Goal: Information Seeking & Learning: Find specific fact

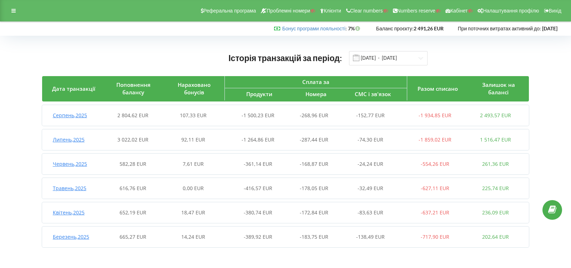
click at [77, 119] on div "Серпень , 2025 2 804,62 EUR 107,33 EUR -1 500,23 EUR -268,96 EUR -152,77 EUR -1…" at bounding box center [284, 115] width 484 height 17
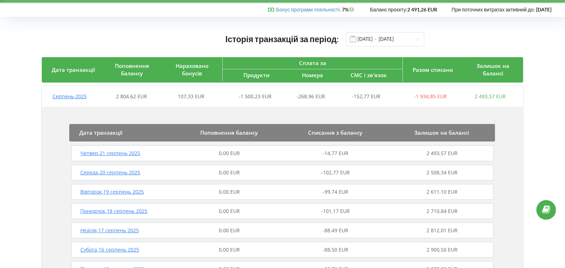
scroll to position [40, 0]
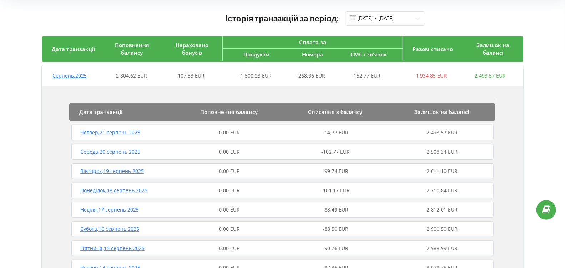
click at [135, 131] on span "Четвер , 21 серпень 2025" at bounding box center [110, 132] width 60 height 7
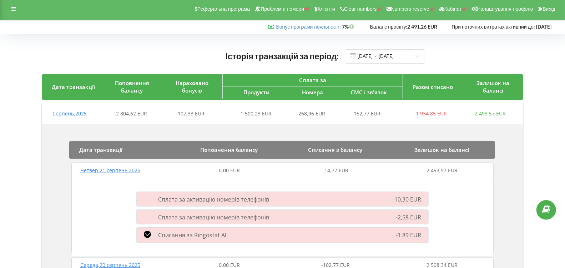
scroll to position [0, 0]
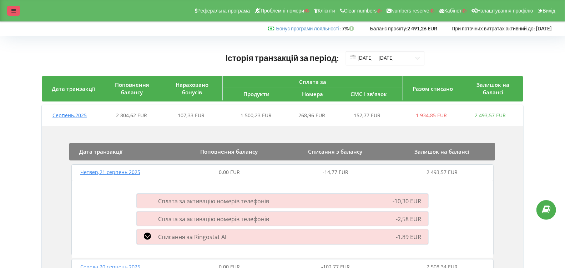
click at [17, 11] on div at bounding box center [13, 11] width 13 height 10
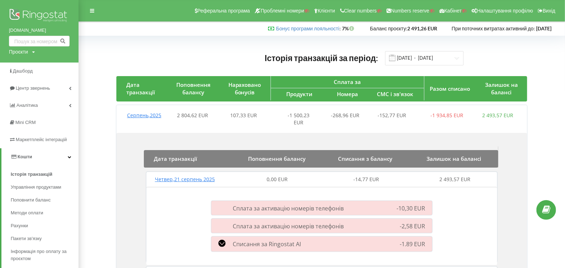
scroll to position [119, 0]
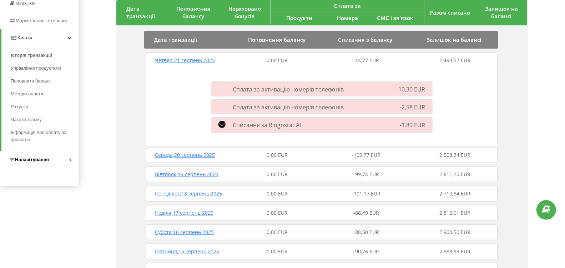
click at [36, 160] on span "Налаштування" at bounding box center [32, 159] width 34 height 5
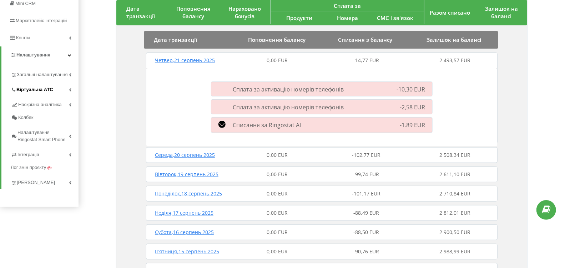
click at [46, 91] on span "Віртуальна АТС" at bounding box center [34, 89] width 37 height 7
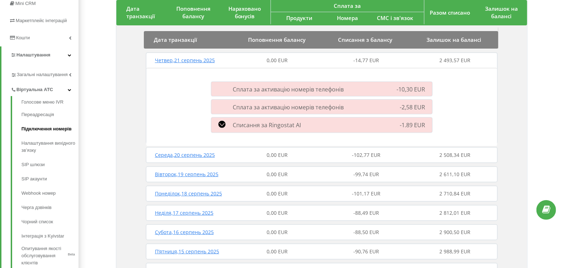
click at [47, 129] on link "Підключення номерів" at bounding box center [49, 129] width 57 height 14
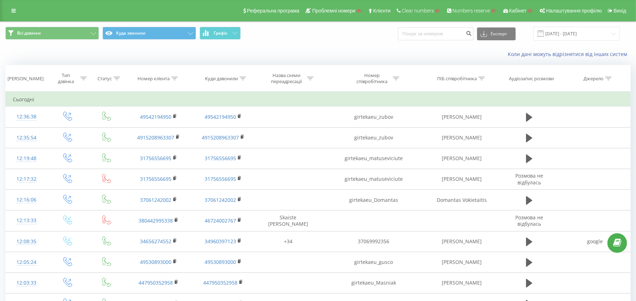
click at [12, 4] on div "Реферальна програма Проблемні номери Клієнти Clear numbers Numbers reserve Кабі…" at bounding box center [318, 10] width 636 height 21
click at [12, 8] on icon at bounding box center [13, 10] width 4 height 5
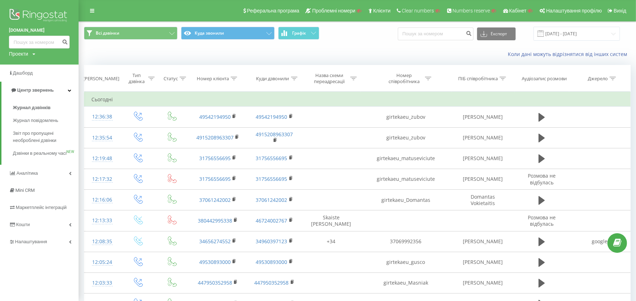
click at [27, 54] on div "Проекти" at bounding box center [18, 53] width 19 height 7
click at [32, 66] on input "text" at bounding box center [29, 65] width 36 height 10
paste input "sellavi.com"
type input "sellavi.com"
click at [56, 66] on link "Пошук" at bounding box center [57, 65] width 21 height 10
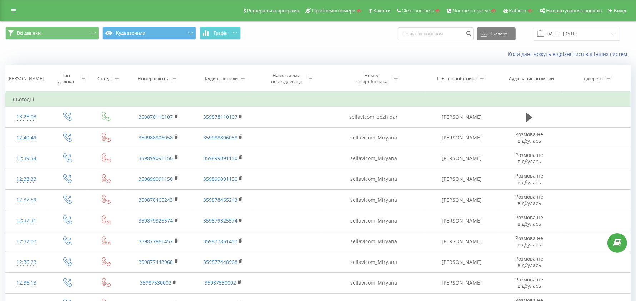
click at [179, 79] on div "Номер клієнта" at bounding box center [158, 79] width 67 height 6
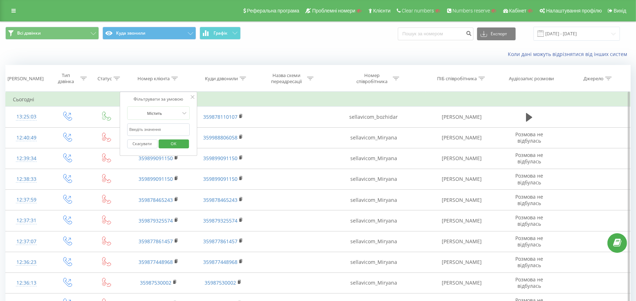
click at [159, 128] on input "text" at bounding box center [158, 130] width 63 height 12
paste input "40 768 082 520"
click at [134, 128] on input "40 768 082 520" at bounding box center [158, 130] width 63 height 12
type input "40768082520"
click button "OK" at bounding box center [174, 144] width 30 height 9
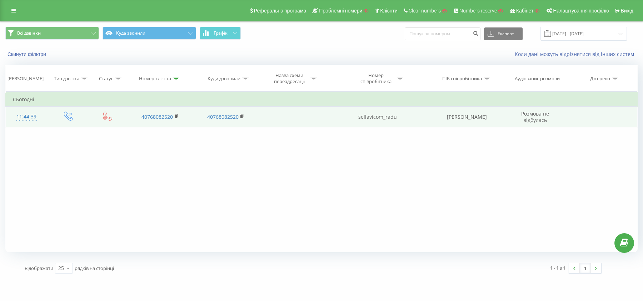
click at [26, 119] on div "11:44:39" at bounding box center [26, 117] width 27 height 14
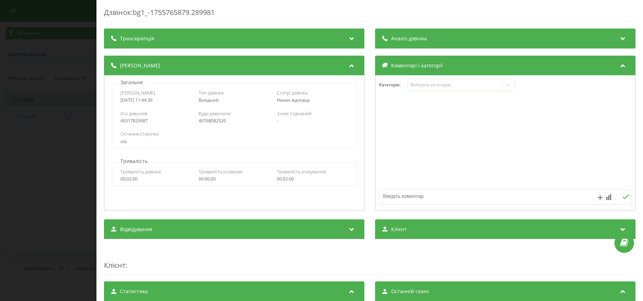
click at [65, 180] on div "Дзвінок : bg1_-1755765879.289981 Транскрипція Для AI-аналізу майбутніх дзвінків…" at bounding box center [321, 150] width 643 height 301
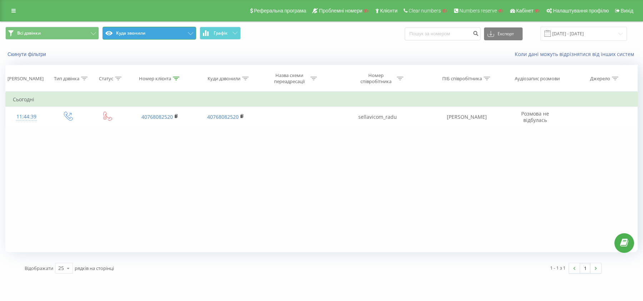
click at [158, 36] on button "Куда звонили" at bounding box center [149, 33] width 94 height 13
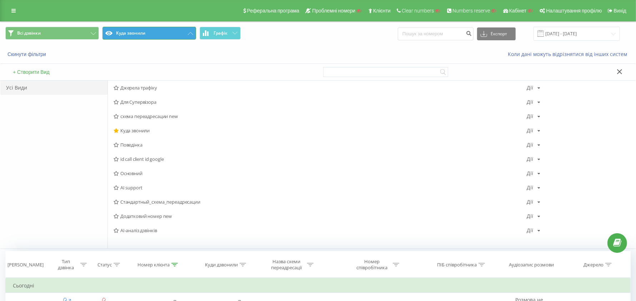
click at [158, 36] on button "Куда звонили" at bounding box center [149, 33] width 94 height 13
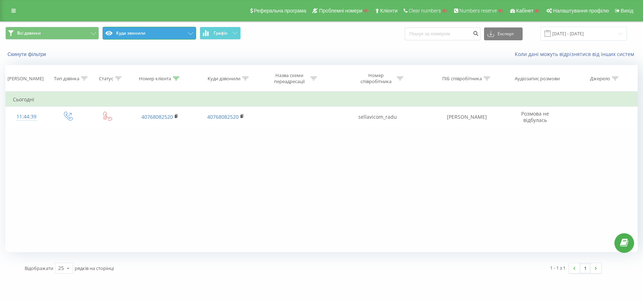
click at [145, 37] on button "Куда звонили" at bounding box center [149, 33] width 94 height 13
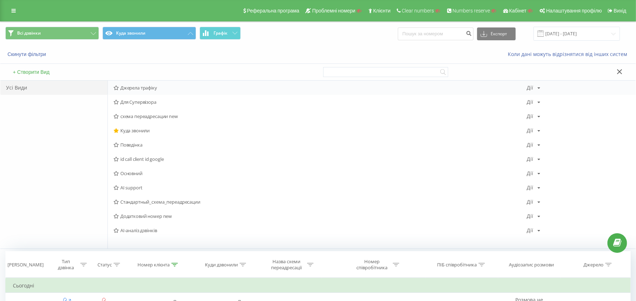
click at [139, 86] on span "Джерела трафіку" at bounding box center [320, 87] width 413 height 5
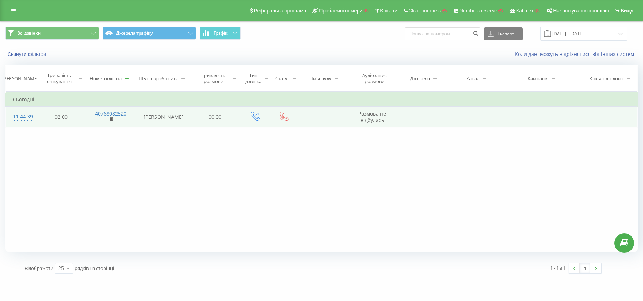
click at [22, 117] on div "11:44:39" at bounding box center [21, 117] width 17 height 14
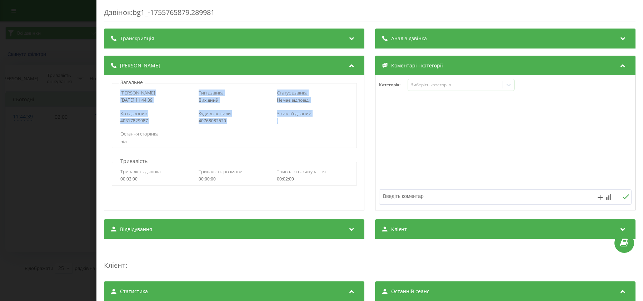
drag, startPoint x: 146, startPoint y: 92, endPoint x: 322, endPoint y: 117, distance: 177.4
click at [322, 117] on div "Дата дзвінка 2025-08-21 11:44:39 Тип дзвінка Вихідний Статус дзвінка Немає відп…" at bounding box center [234, 115] width 245 height 65
copy div "Дата дзвінка 2025-08-21 11:44:39 Тип дзвінка Вихідний Статус дзвінка Немає відп…"
click at [211, 124] on div "Хто дзвонив 40317829987 Куди дзвонили 40768082520 З ким з'єднаний -" at bounding box center [234, 117] width 244 height 21
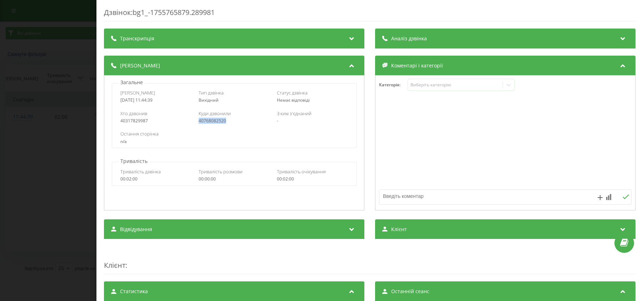
click at [211, 124] on div "Хто дзвонив 40317829987 Куди дзвонили 40768082520 З ким з'єднаний -" at bounding box center [234, 117] width 244 height 21
click at [134, 120] on div "40317829987" at bounding box center [155, 121] width 71 height 5
copy div "40317829987"
click at [49, 70] on div "Дзвінок : bg1_-1755765879.289981 Транскрипція Для AI-аналізу майбутніх дзвінків…" at bounding box center [321, 150] width 643 height 301
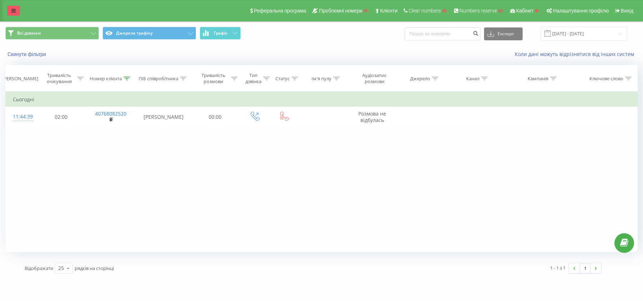
click at [14, 7] on link at bounding box center [13, 11] width 13 height 10
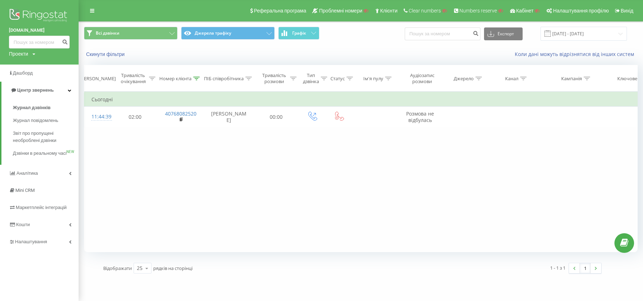
click at [20, 54] on div "Проекти" at bounding box center [18, 53] width 19 height 7
click at [25, 64] on input "text" at bounding box center [29, 65] width 36 height 10
paste input "Altmax.kiev.ua"
type input "Altmax.kiev.ua"
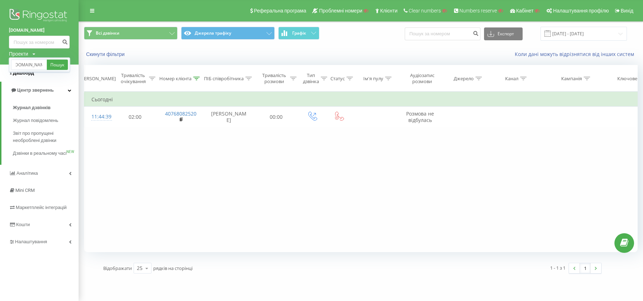
drag, startPoint x: 55, startPoint y: 64, endPoint x: 67, endPoint y: 74, distance: 16.5
click at [55, 63] on link "Пошук" at bounding box center [57, 65] width 21 height 10
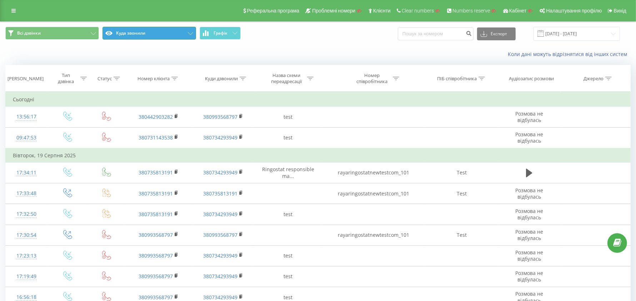
click at [135, 35] on button "Куда звонили" at bounding box center [149, 33] width 94 height 13
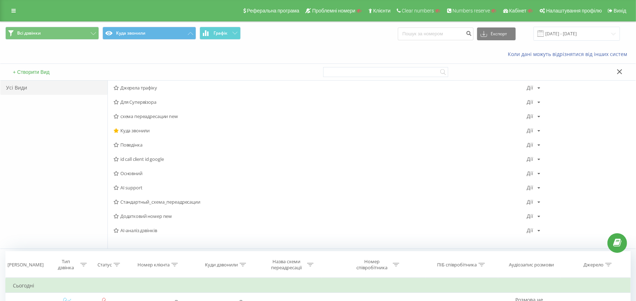
drag, startPoint x: 137, startPoint y: 86, endPoint x: 137, endPoint y: 74, distance: 12.1
click at [137, 86] on span "Джерела трафіку" at bounding box center [320, 87] width 413 height 5
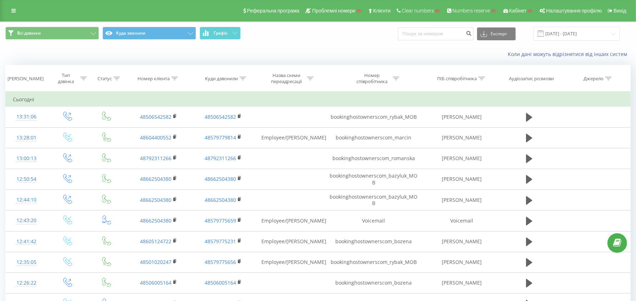
click at [175, 79] on icon at bounding box center [174, 79] width 6 height 4
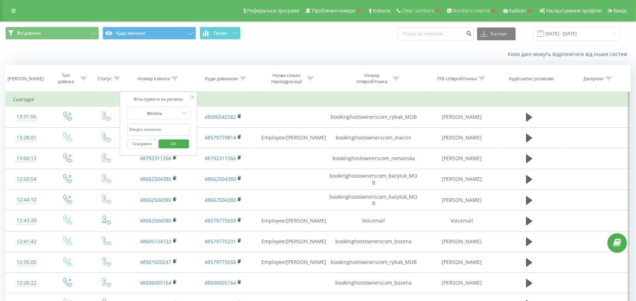
click at [162, 129] on input "text" at bounding box center [158, 130] width 63 height 12
paste input "48510638781"
type input "48510638781"
click at [167, 142] on span "OK" at bounding box center [174, 143] width 20 height 11
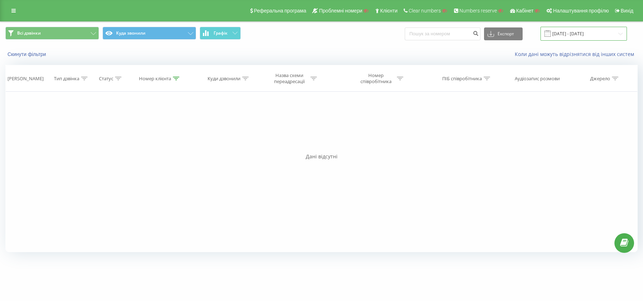
click at [562, 35] on input "[DATE] - [DATE]" at bounding box center [583, 34] width 86 height 14
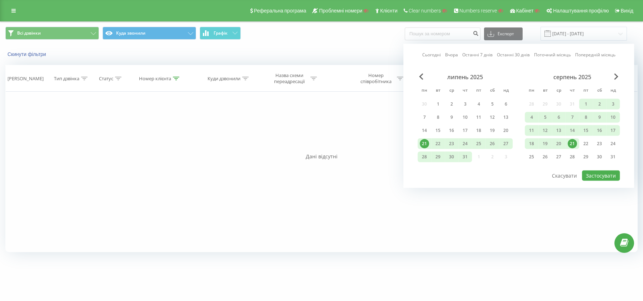
click at [504, 55] on link "Останні 30 днів" at bounding box center [513, 54] width 33 height 7
click at [593, 173] on button "Застосувати" at bounding box center [601, 176] width 38 height 10
type input "23.07.2025 - 21.08.2025"
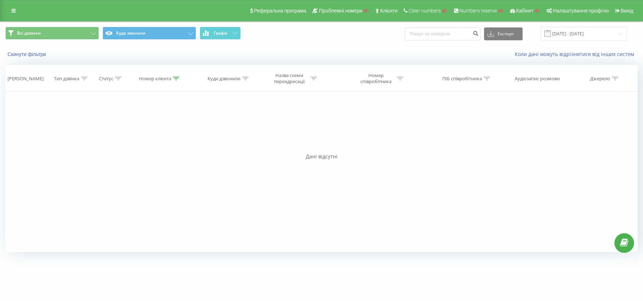
drag, startPoint x: 12, startPoint y: 7, endPoint x: 25, endPoint y: 19, distance: 17.2
click at [12, 7] on link at bounding box center [13, 11] width 13 height 10
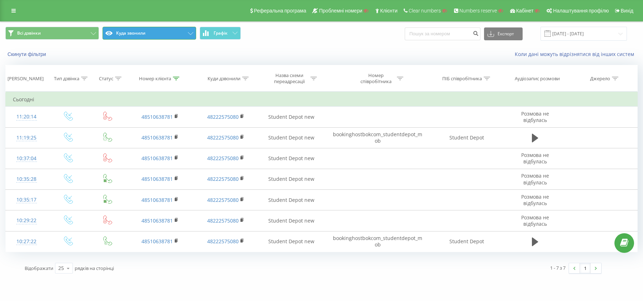
click at [171, 34] on button "Куда звонили" at bounding box center [149, 33] width 94 height 13
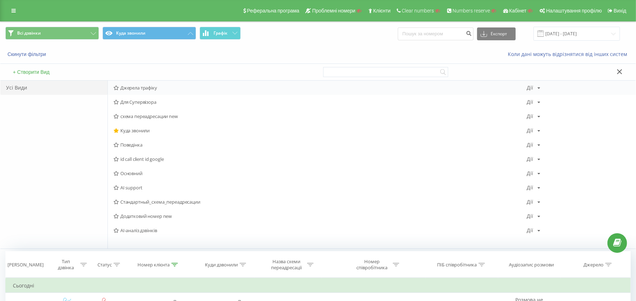
click at [178, 88] on span "Джерела трафіку" at bounding box center [320, 87] width 413 height 5
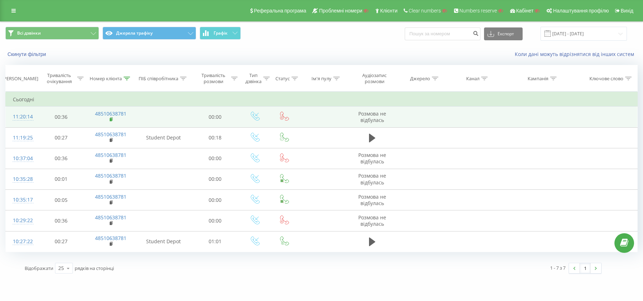
click at [111, 118] on rect at bounding box center [111, 119] width 2 height 3
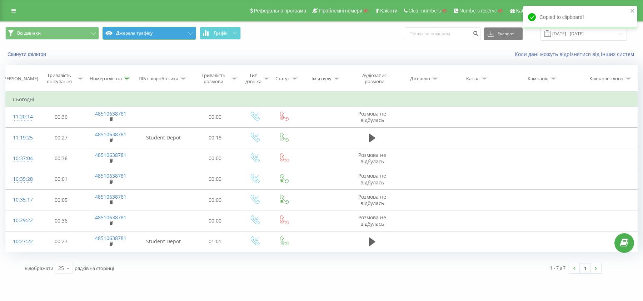
click at [138, 36] on button "Джерела трафіку" at bounding box center [149, 33] width 94 height 13
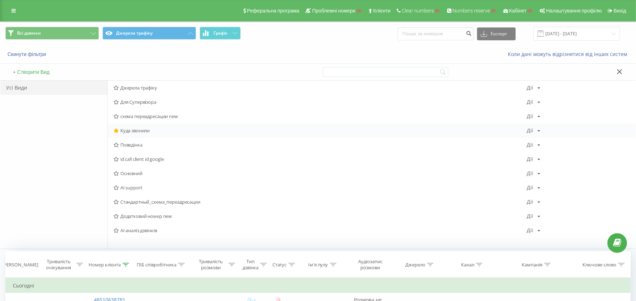
click at [142, 130] on span "Куда звонили" at bounding box center [320, 130] width 413 height 5
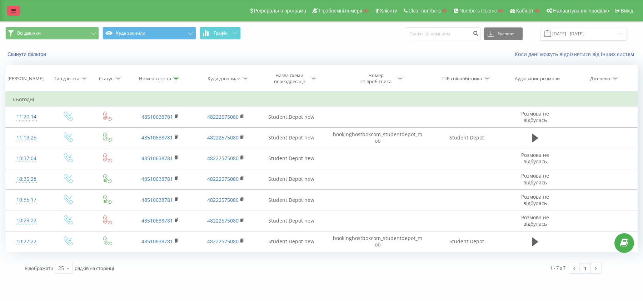
click at [15, 7] on link at bounding box center [13, 11] width 13 height 10
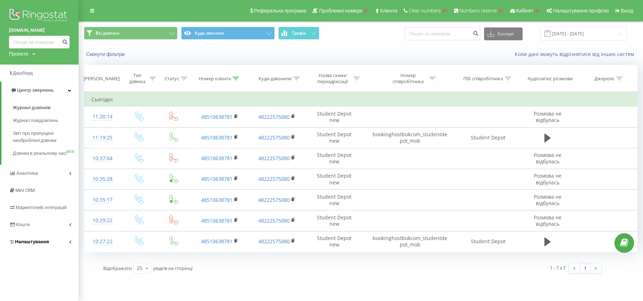
click at [37, 242] on link "Налаштування" at bounding box center [39, 241] width 79 height 17
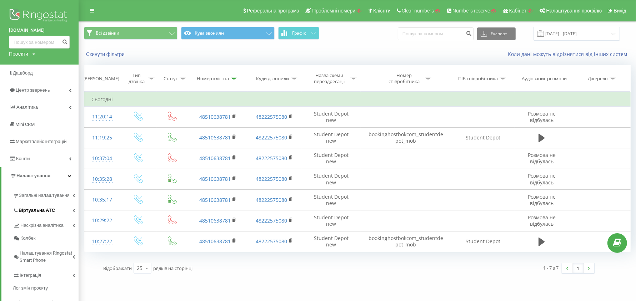
click at [37, 215] on link "Віртуальна АТС" at bounding box center [46, 209] width 66 height 15
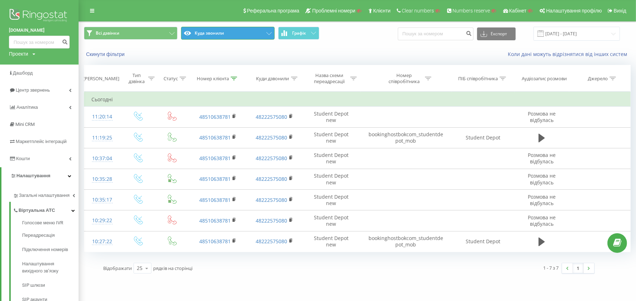
click at [200, 35] on button "Куда звонили" at bounding box center [228, 33] width 94 height 13
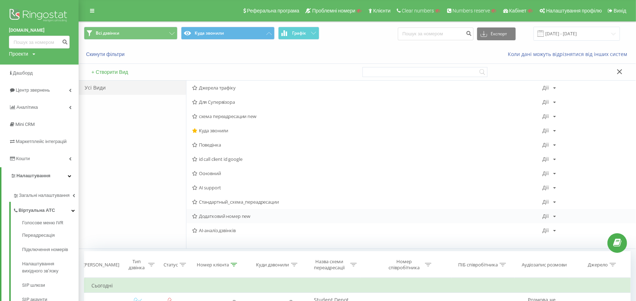
click at [227, 215] on span "Додатковий номер new" at bounding box center [367, 216] width 350 height 5
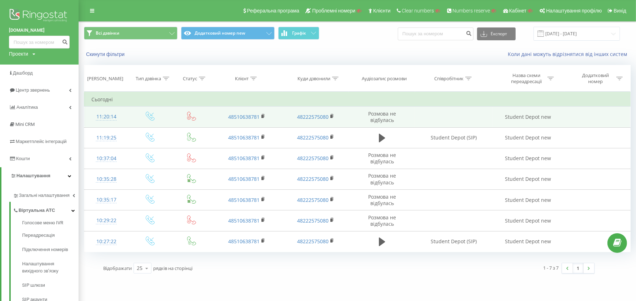
click at [524, 119] on td "Student Depot new" at bounding box center [528, 117] width 72 height 21
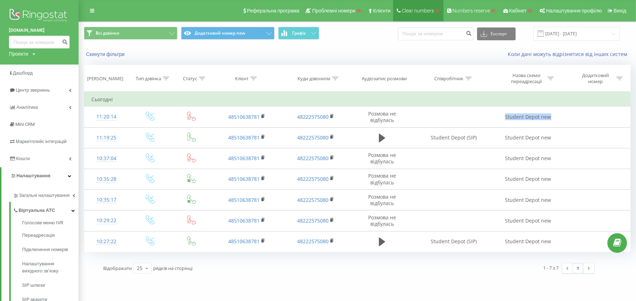
copy td "Student Depot new"
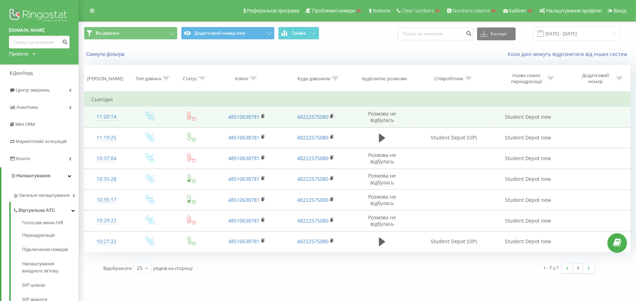
click at [113, 118] on div "11:20:14" at bounding box center [106, 117] width 30 height 14
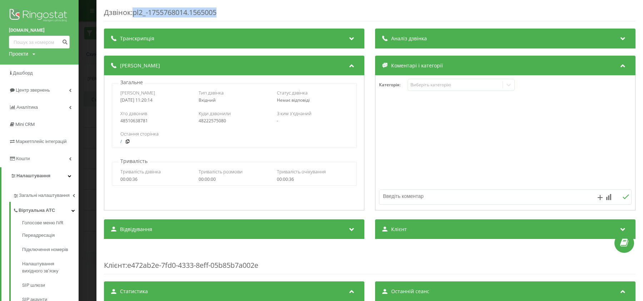
drag, startPoint x: 133, startPoint y: 14, endPoint x: 240, endPoint y: 10, distance: 106.5
click at [240, 10] on div "Дзвінок : pl2_-1755768014.1565005" at bounding box center [369, 14] width 531 height 14
copy div "pl2_-1755768014.1565005"
click at [92, 115] on div "Дзвінок : pl2_-1755768014.1565005 Транскрипція Для AI-аналізу майбутніх дзвінкі…" at bounding box center [321, 150] width 643 height 301
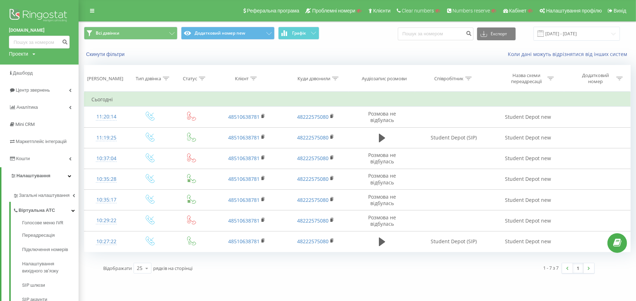
click at [22, 54] on div "Проекти" at bounding box center [18, 53] width 19 height 7
click at [26, 63] on input "text" at bounding box center [29, 65] width 36 height 10
paste input "fraum"
type input "fraum"
click at [54, 64] on link "Пошук" at bounding box center [57, 65] width 21 height 10
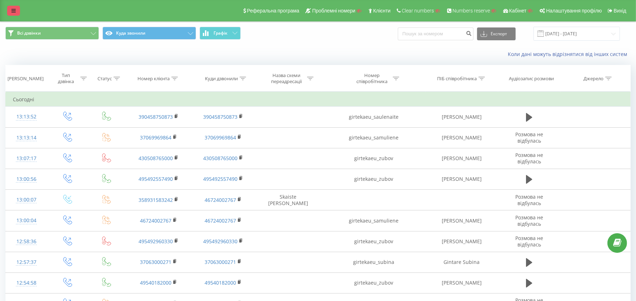
click at [14, 10] on icon at bounding box center [13, 10] width 4 height 5
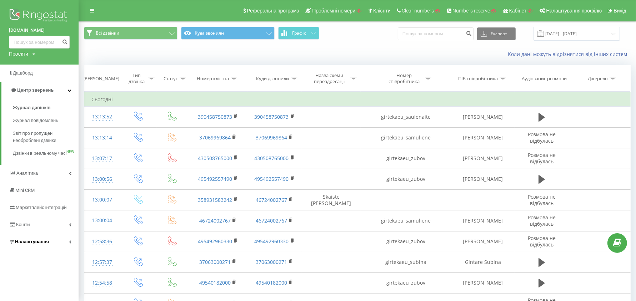
click at [33, 245] on link "Налаштування" at bounding box center [39, 241] width 79 height 17
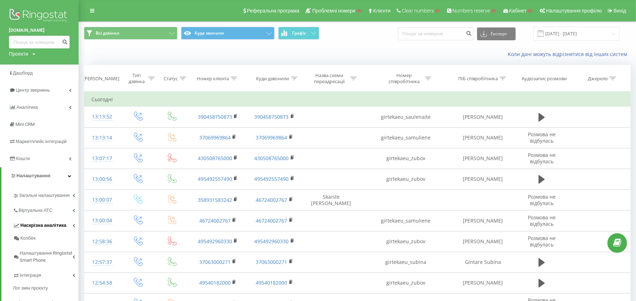
click at [39, 217] on link "Наскрізна аналітика" at bounding box center [46, 224] width 66 height 15
click at [38, 212] on span "Віртуальна АТС" at bounding box center [37, 210] width 36 height 7
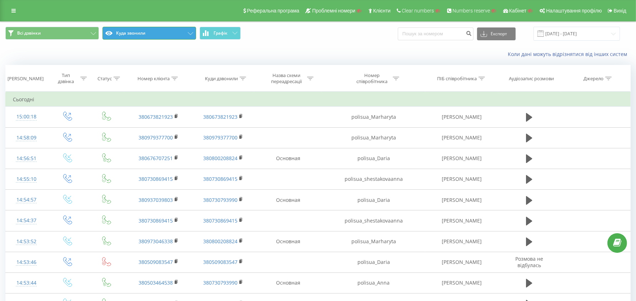
click at [138, 35] on button "Куда звонили" at bounding box center [149, 33] width 94 height 13
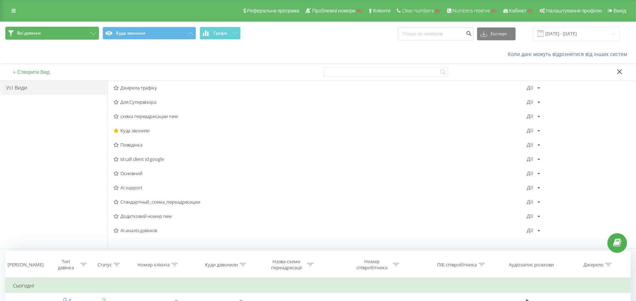
click at [67, 32] on button "Всі дзвінки" at bounding box center [52, 33] width 94 height 13
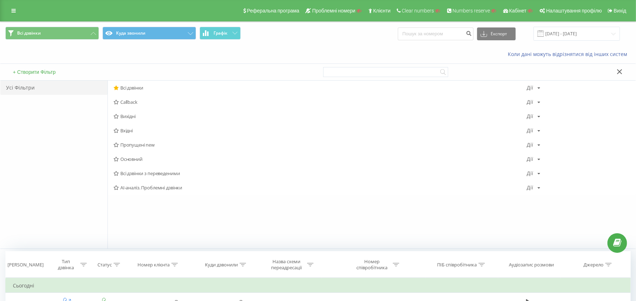
click at [132, 142] on span "Пропущені new" at bounding box center [320, 144] width 413 height 5
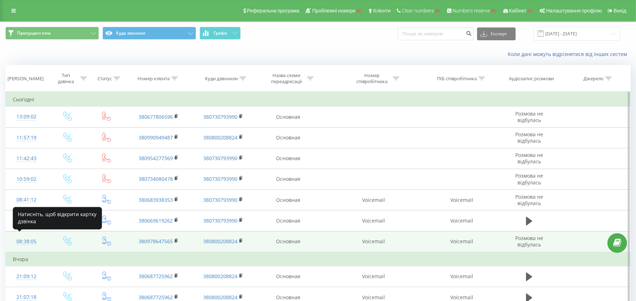
click at [28, 238] on div "08:38:05" at bounding box center [26, 242] width 27 height 14
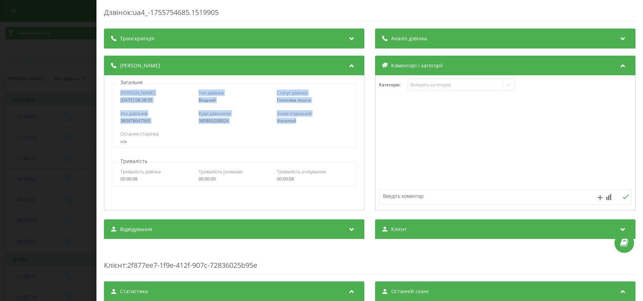
drag, startPoint x: 119, startPoint y: 92, endPoint x: 322, endPoint y: 125, distance: 206.2
click at [322, 125] on div "Дата дзвінка 2025-08-21 08:38:05 Тип дзвінка Вхідний Статус дзвінка Голосова по…" at bounding box center [234, 115] width 245 height 65
copy div "Дата дзвінка 2025-08-21 08:38:05 Тип дзвінка Вхідний Статус дзвінка Голосова по…"
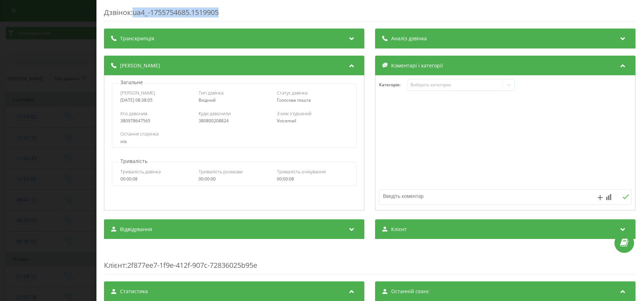
drag, startPoint x: 142, startPoint y: 14, endPoint x: 252, endPoint y: 11, distance: 109.7
click at [252, 11] on div "Дзвінок : ua4_-1755754685.1519905" at bounding box center [369, 14] width 531 height 14
copy div "ua4_-1755754685.1519905"
drag, startPoint x: 80, startPoint y: 141, endPoint x: 72, endPoint y: 157, distance: 18.1
click at [80, 141] on div "Дзвінок : ua4_-1755754685.1519905 Транскрипція Для AI-аналізу майбутніх дзвінкі…" at bounding box center [321, 150] width 643 height 301
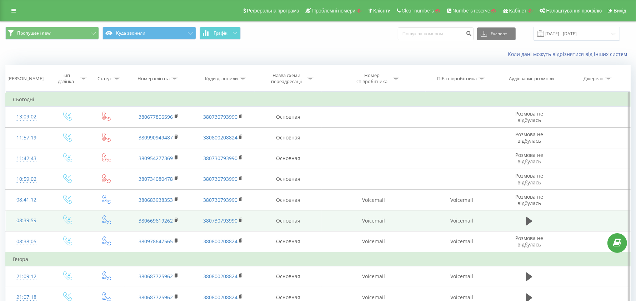
click at [32, 220] on div "08:39:59" at bounding box center [26, 221] width 27 height 14
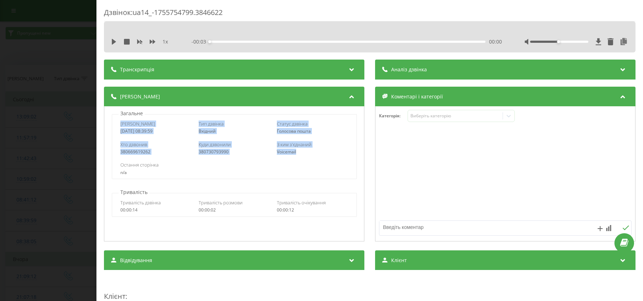
drag, startPoint x: 120, startPoint y: 126, endPoint x: 310, endPoint y: 150, distance: 191.7
click at [310, 150] on div "Дата дзвінка 2025-08-21 08:39:59 Тип дзвінка Вхідний Статус дзвінка Голосова по…" at bounding box center [234, 146] width 245 height 65
copy div "Дата дзвінка 2025-08-21 08:39:59 Тип дзвінка Вхідний Статус дзвінка Голосова по…"
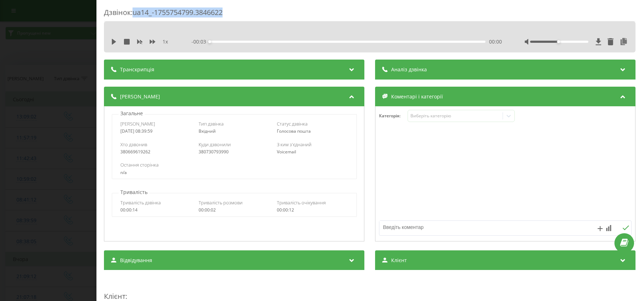
drag, startPoint x: 168, startPoint y: 11, endPoint x: 250, endPoint y: 12, distance: 82.5
click at [250, 12] on div "Дзвінок : ua14_-1755754799.3846622" at bounding box center [369, 14] width 531 height 14
copy div "ua14_-1755754799.3846622"
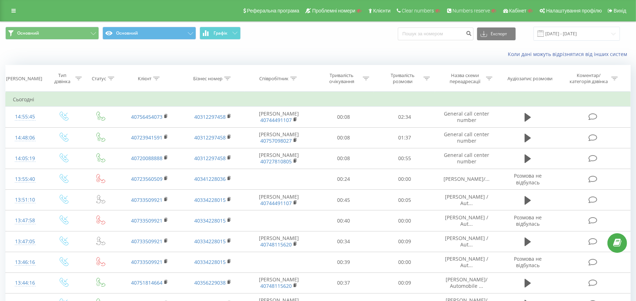
click at [158, 80] on div at bounding box center [156, 79] width 6 height 6
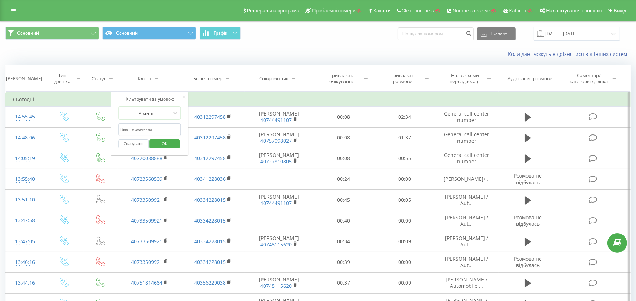
click at [152, 125] on input "text" at bounding box center [149, 130] width 63 height 12
type input "406"
click at [152, 113] on div at bounding box center [145, 113] width 51 height 7
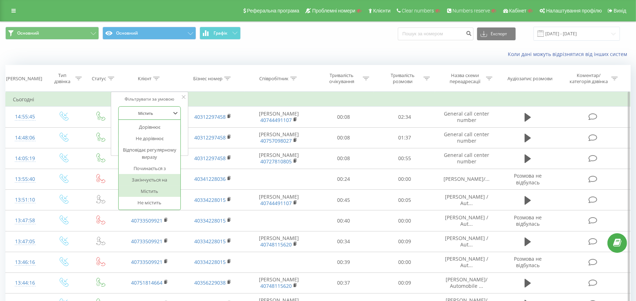
click at [156, 180] on div "Закінчується на" at bounding box center [150, 179] width 62 height 11
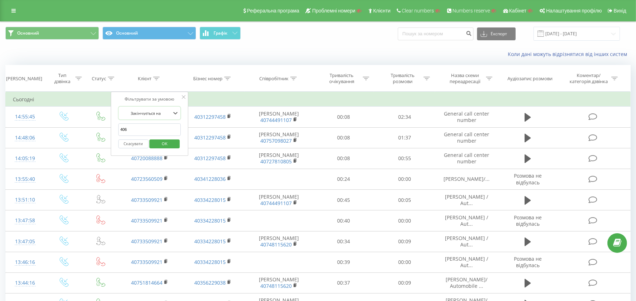
drag, startPoint x: 156, startPoint y: 143, endPoint x: 178, endPoint y: 147, distance: 22.2
click at [156, 143] on span "OK" at bounding box center [165, 143] width 20 height 11
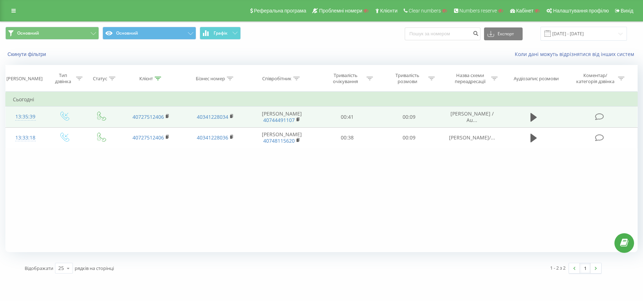
click at [30, 117] on div "13:35:39" at bounding box center [25, 117] width 25 height 14
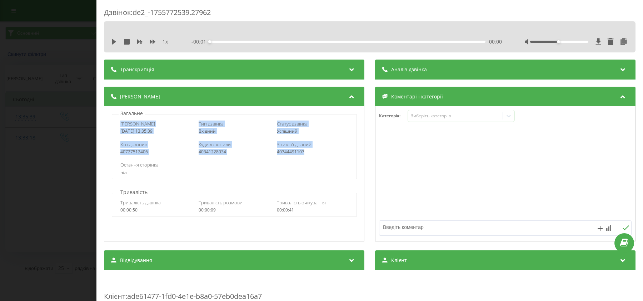
drag, startPoint x: 116, startPoint y: 127, endPoint x: 312, endPoint y: 152, distance: 197.3
click at [312, 152] on div "Дата дзвінка 2025-08-21 13:35:39 Тип дзвінка Вхідний Статус дзвінка Успішний Хт…" at bounding box center [234, 146] width 245 height 65
copy div "Дата дзвінка 2025-08-21 13:35:39 Тип дзвінка Вхідний Статус дзвінка Успішний Хт…"
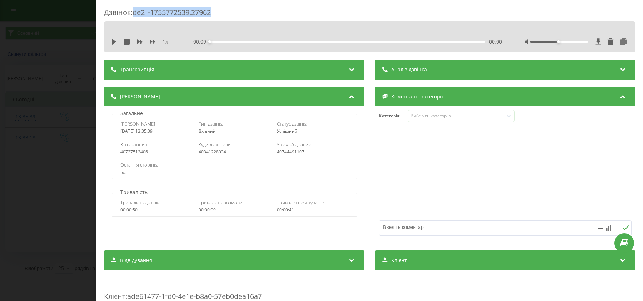
drag, startPoint x: 136, startPoint y: 13, endPoint x: 217, endPoint y: 10, distance: 81.5
click at [217, 10] on div "Дзвінок : de2_-1755772539.27962" at bounding box center [369, 14] width 531 height 14
copy div "de2_-1755772539.27962"
click at [622, 40] on div "1 x - 00:09 00:00 00:00" at bounding box center [369, 41] width 521 height 11
click at [619, 41] on icon at bounding box center [623, 41] width 9 height 7
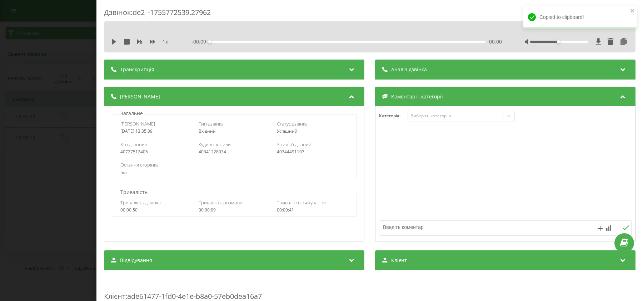
click at [76, 145] on div "Дзвінок : de2_-1755772539.27962 1 x - 00:09 00:00 00:00 Транскрипція Для AI-ана…" at bounding box center [321, 150] width 643 height 301
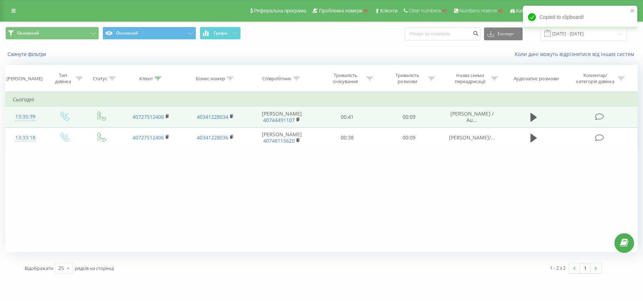
click at [34, 117] on div "13:35:39" at bounding box center [25, 117] width 25 height 14
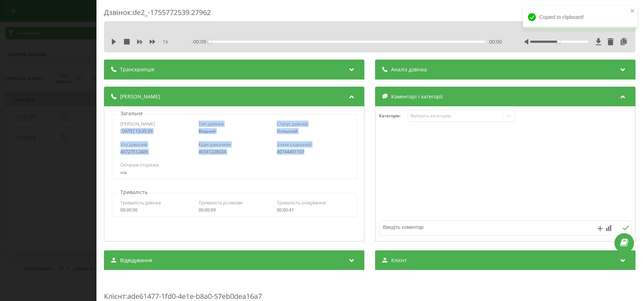
drag, startPoint x: 121, startPoint y: 128, endPoint x: 310, endPoint y: 148, distance: 189.2
click at [310, 148] on div "Дата дзвінка 2025-08-21 13:35:39 Тип дзвінка Вхідний Статус дзвінка Успішний Хт…" at bounding box center [234, 146] width 245 height 65
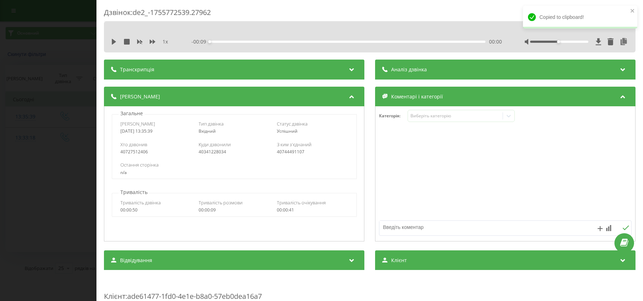
click at [144, 124] on span "[PERSON_NAME]" at bounding box center [137, 124] width 35 height 6
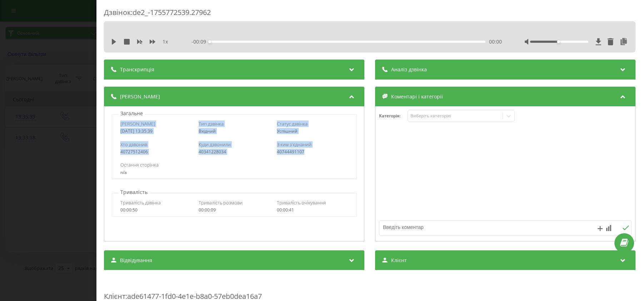
drag, startPoint x: 131, startPoint y: 125, endPoint x: 317, endPoint y: 151, distance: 188.1
click at [317, 151] on div "Дата дзвінка 2025-08-21 13:35:39 Тип дзвінка Вхідний Статус дзвінка Успішний Хт…" at bounding box center [234, 146] width 245 height 65
copy div "Дата дзвінка 2025-08-21 13:35:39 Тип дзвінка Вхідний Статус дзвінка Успішний Хт…"
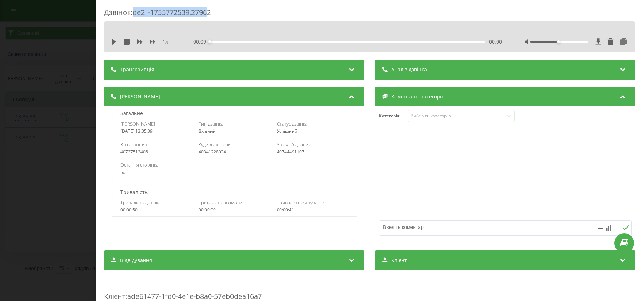
drag, startPoint x: 135, startPoint y: 13, endPoint x: 213, endPoint y: 13, distance: 78.2
click at [213, 13] on div "Дзвінок : de2_-1755772539.27962" at bounding box center [369, 14] width 531 height 14
click at [215, 13] on div "Дзвінок : de2_-1755772539.27962" at bounding box center [369, 14] width 531 height 14
drag, startPoint x: 134, startPoint y: 14, endPoint x: 231, endPoint y: 14, distance: 96.4
click at [231, 14] on div "Дзвінок : de2_-1755772539.27962" at bounding box center [369, 14] width 531 height 14
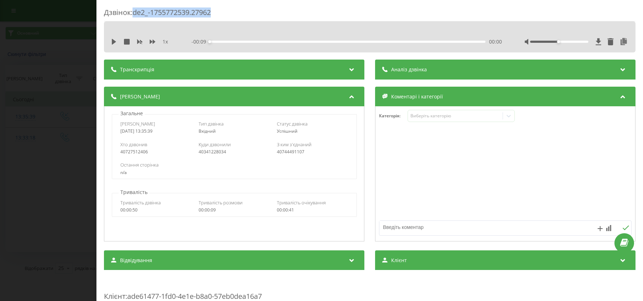
copy div "de2_-1755772539.27962"
click at [619, 43] on icon at bounding box center [623, 41] width 9 height 7
drag, startPoint x: 136, startPoint y: 12, endPoint x: 225, endPoint y: 12, distance: 89.6
click at [225, 12] on div "Дзвінок : de2_-1755772539.27962" at bounding box center [369, 14] width 531 height 14
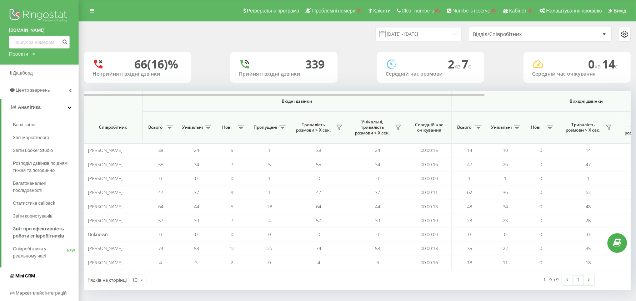
click at [38, 276] on link "Mini CRM" at bounding box center [39, 276] width 79 height 17
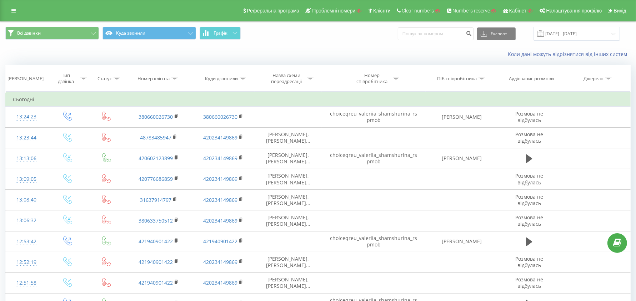
drag, startPoint x: 231, startPoint y: 54, endPoint x: 233, endPoint y: 63, distance: 9.5
click at [231, 54] on div "Коли дані можуть відрізнятися вiд інших систем" at bounding box center [317, 54] width 635 height 17
click at [244, 77] on icon at bounding box center [243, 79] width 6 height 4
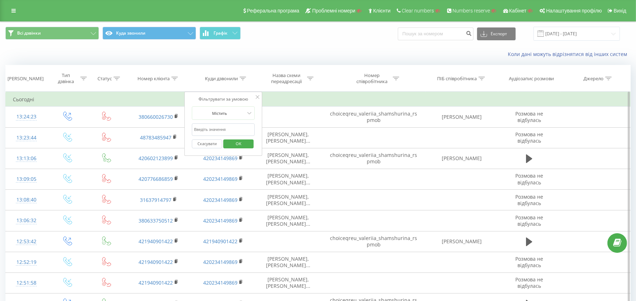
click at [220, 128] on input "text" at bounding box center [223, 130] width 63 height 12
paste input "420776686859"
type input "420776686859"
click at [237, 141] on span "OK" at bounding box center [238, 143] width 20 height 11
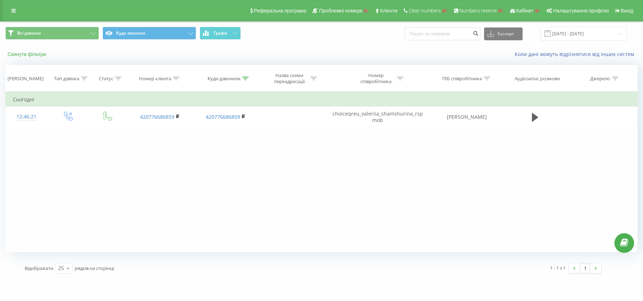
click at [39, 56] on button "Скинути фільтри" at bounding box center [27, 54] width 44 height 6
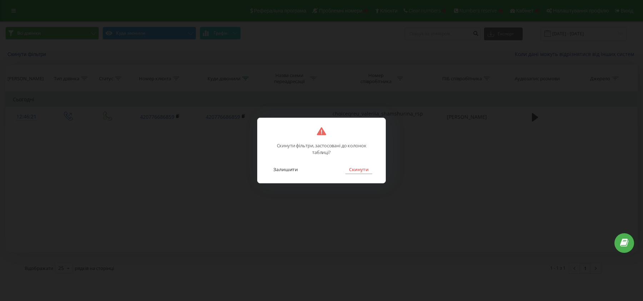
click at [357, 167] on button "Скинути" at bounding box center [358, 169] width 27 height 9
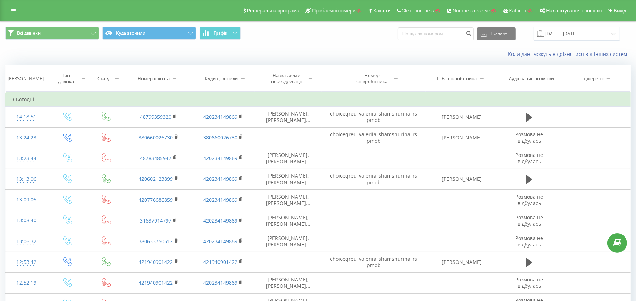
click at [175, 77] on icon at bounding box center [174, 79] width 6 height 4
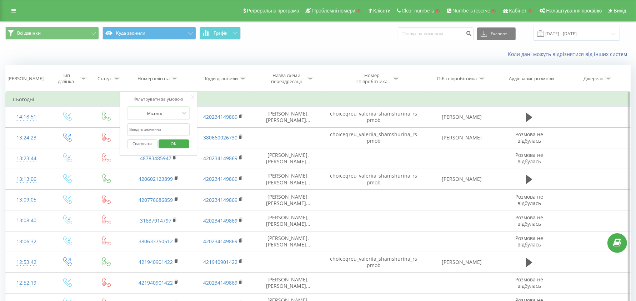
click at [166, 125] on input "text" at bounding box center [158, 130] width 63 height 12
paste input "420776686859"
type input "420776686859"
click at [169, 141] on span "OK" at bounding box center [174, 143] width 20 height 11
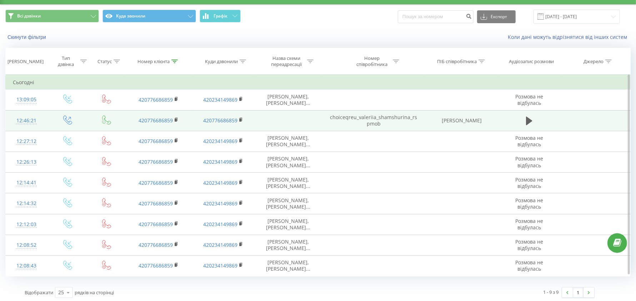
scroll to position [17, 0]
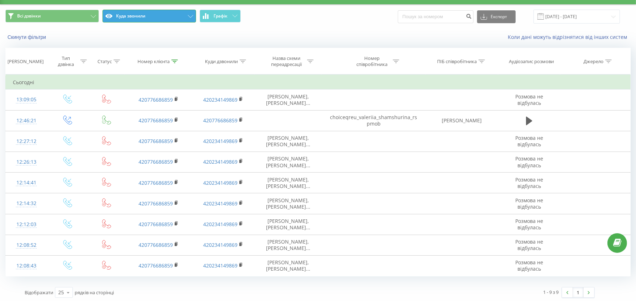
click at [152, 16] on button "Куда звонили" at bounding box center [149, 16] width 94 height 13
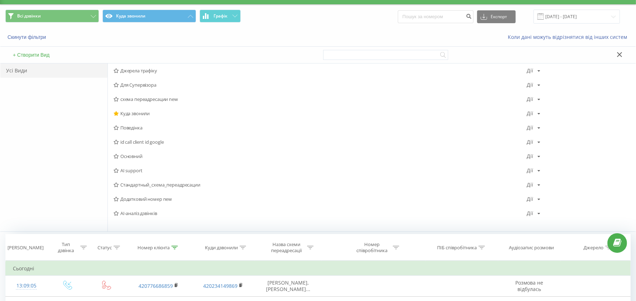
click at [143, 72] on span "Джерела трафіку" at bounding box center [320, 70] width 413 height 5
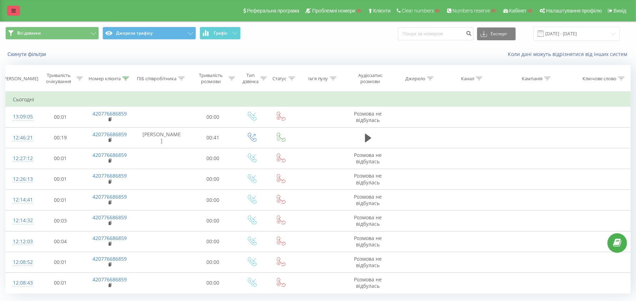
click at [12, 9] on icon at bounding box center [13, 10] width 4 height 5
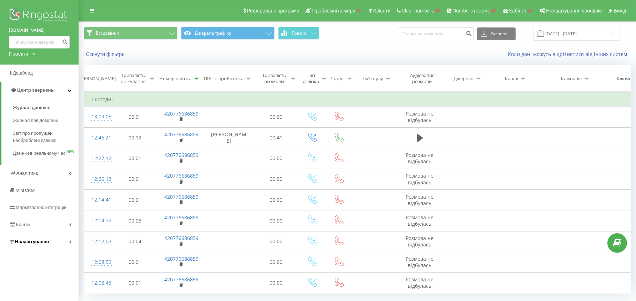
click at [29, 246] on span "Налаштування" at bounding box center [29, 241] width 40 height 7
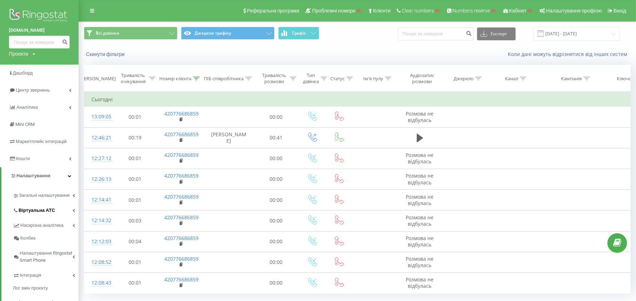
click at [37, 209] on span "Віртуальна АТС" at bounding box center [37, 210] width 36 height 7
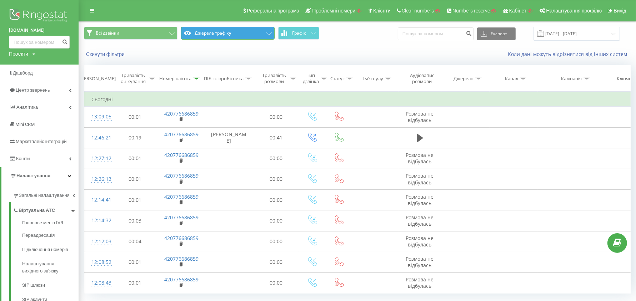
click at [218, 37] on button "Джерела трафіку" at bounding box center [228, 33] width 94 height 13
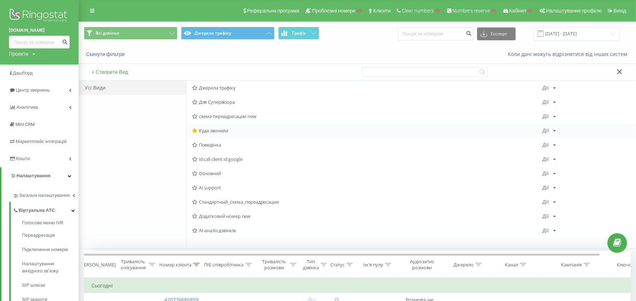
click at [216, 128] on span "Куда звонили" at bounding box center [367, 130] width 350 height 5
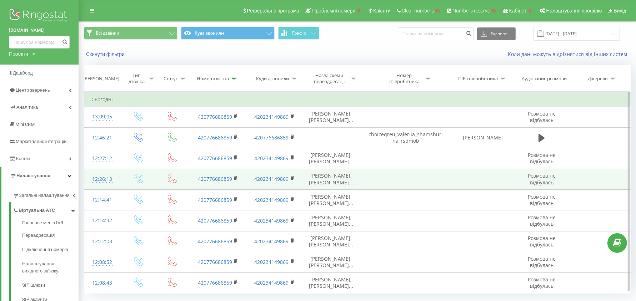
click at [329, 181] on span "Matej Bartunek, VALERIIA..." at bounding box center [331, 178] width 44 height 13
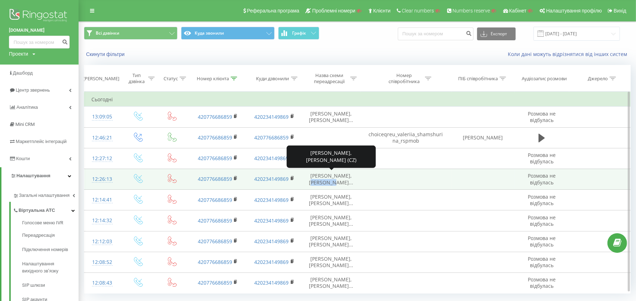
click at [329, 181] on span "Matej Bartunek, VALERIIA..." at bounding box center [331, 178] width 44 height 13
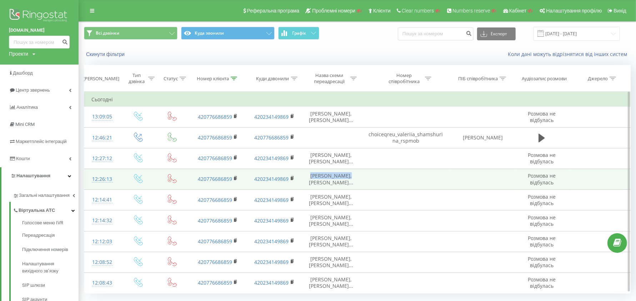
drag, startPoint x: 312, startPoint y: 173, endPoint x: 348, endPoint y: 175, distance: 36.5
click at [348, 175] on td "Matej Bartunek, VALERIIA..." at bounding box center [331, 179] width 59 height 21
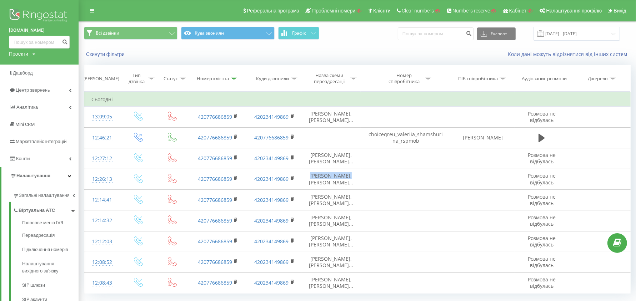
copy span "Matej Bartunek"
click at [40, 90] on span "Центр звернень" at bounding box center [34, 89] width 36 height 5
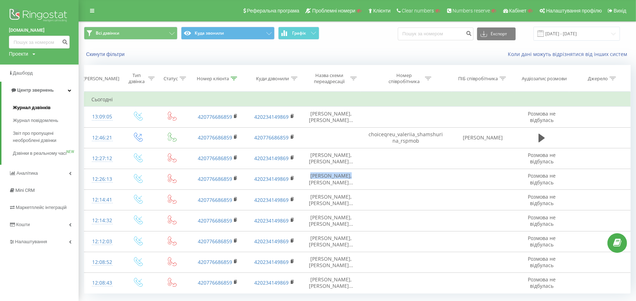
click at [43, 105] on span "Журнал дзвінків" at bounding box center [32, 107] width 38 height 7
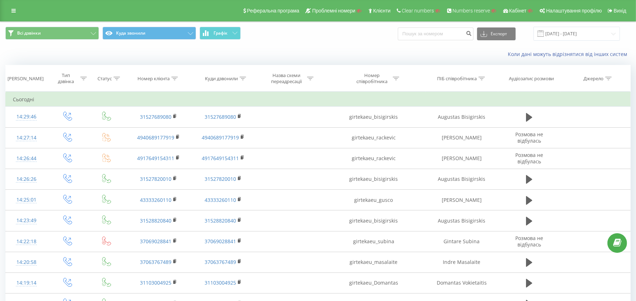
click at [174, 78] on icon at bounding box center [174, 79] width 6 height 4
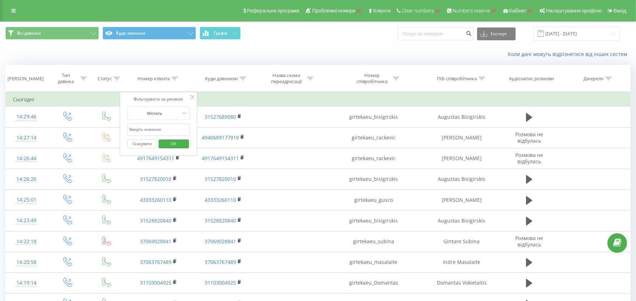
click at [154, 134] on input "text" at bounding box center [158, 130] width 63 height 12
paste input "46724002767"
type input "46724002767"
click at [180, 142] on span "OK" at bounding box center [174, 143] width 20 height 11
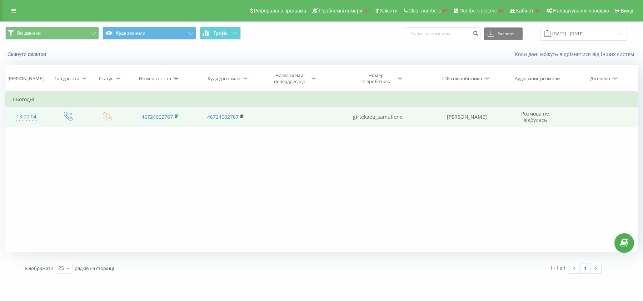
click at [176, 115] on rect at bounding box center [176, 116] width 2 height 3
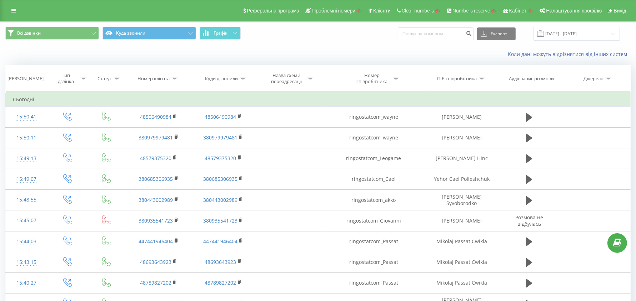
click at [176, 77] on icon at bounding box center [174, 79] width 6 height 4
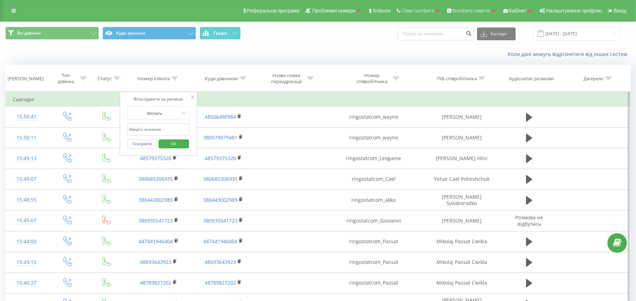
click at [159, 129] on input "text" at bounding box center [158, 130] width 63 height 12
paste input "380976606065"
type input "380976606065"
click at [171, 142] on span "OK" at bounding box center [174, 143] width 20 height 11
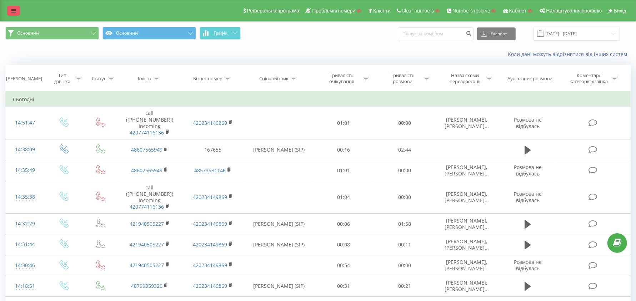
click at [16, 12] on link at bounding box center [13, 11] width 13 height 10
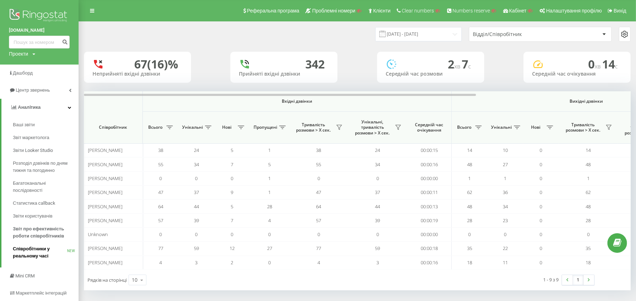
click at [39, 250] on span "Співробітники у реальному часі" at bounding box center [40, 253] width 54 height 14
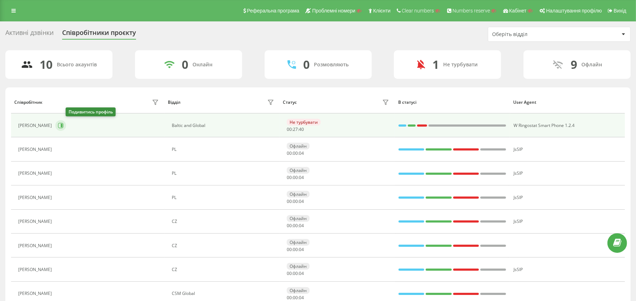
click at [62, 125] on icon at bounding box center [62, 126] width 2 height 4
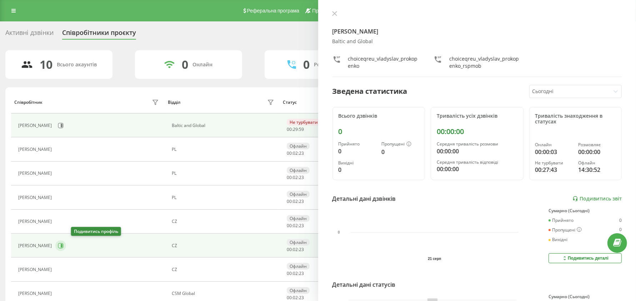
click at [64, 244] on icon at bounding box center [61, 246] width 6 height 6
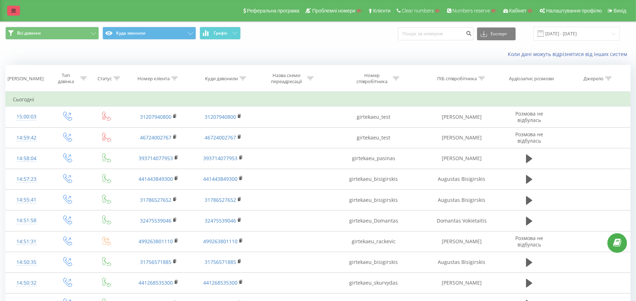
click at [10, 10] on link at bounding box center [13, 11] width 13 height 10
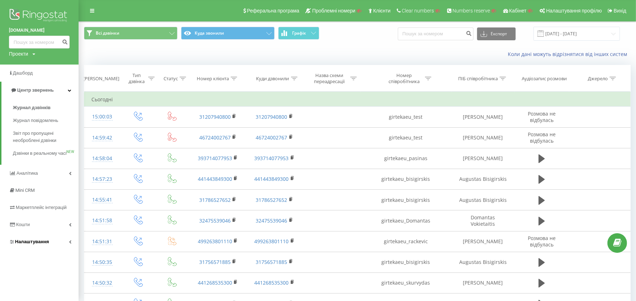
click at [31, 245] on span "Налаштування" at bounding box center [32, 241] width 34 height 5
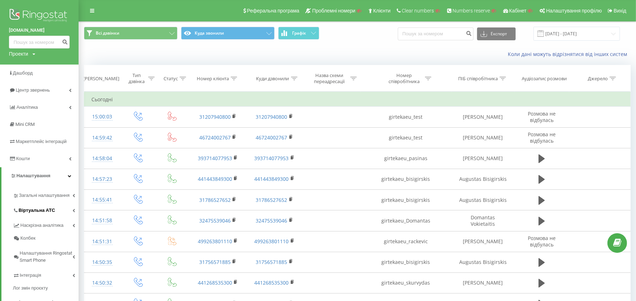
click at [41, 211] on span "Віртуальна АТС" at bounding box center [37, 210] width 36 height 7
click at [50, 94] on span "Центр звернень" at bounding box center [30, 90] width 43 height 7
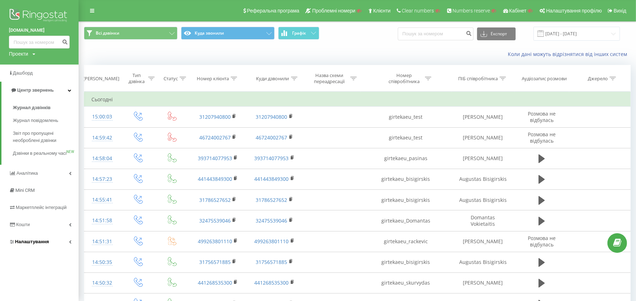
click at [38, 245] on link "Налаштування" at bounding box center [39, 241] width 79 height 17
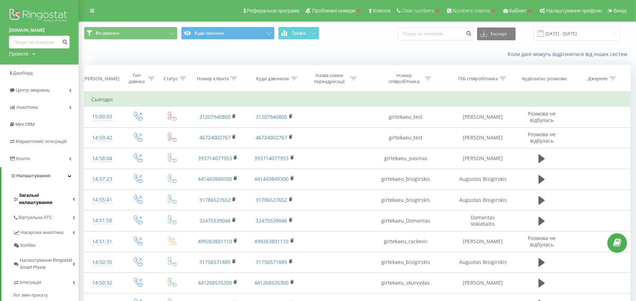
click at [53, 195] on span "Загальні налаштування" at bounding box center [46, 199] width 54 height 14
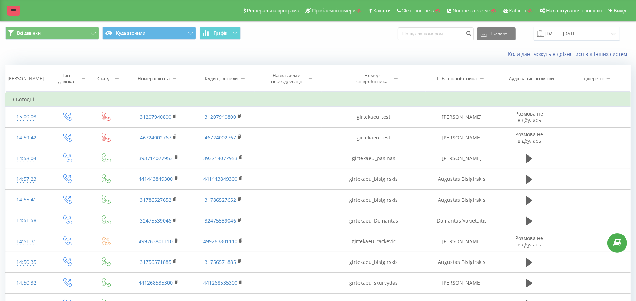
click at [16, 12] on link at bounding box center [13, 11] width 13 height 10
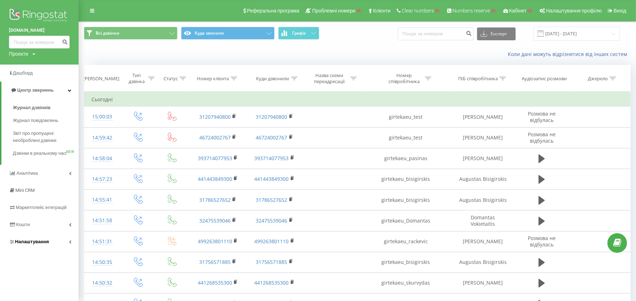
click at [31, 245] on span "Налаштування" at bounding box center [32, 241] width 34 height 5
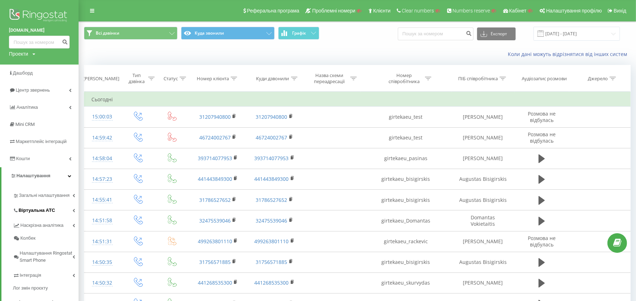
click at [42, 208] on span "Віртуальна АТС" at bounding box center [37, 210] width 36 height 7
click at [44, 262] on span "Налаштування вихідного зв’язку" at bounding box center [48, 268] width 53 height 14
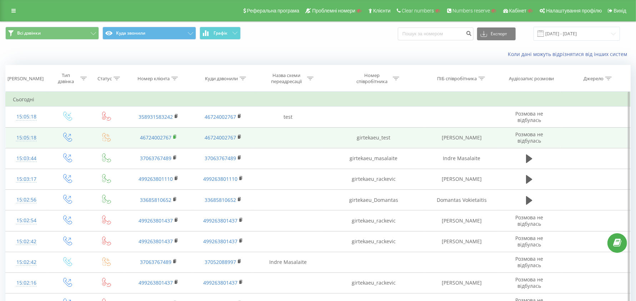
click at [174, 136] on rect at bounding box center [174, 137] width 2 height 3
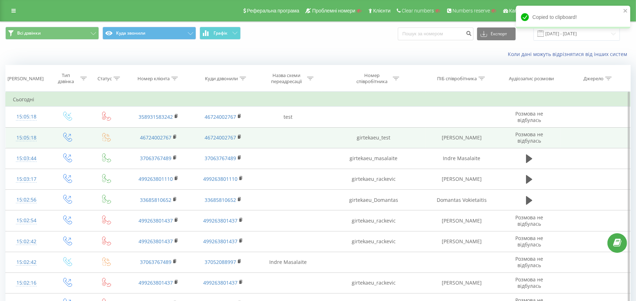
click at [32, 139] on div "15:05:18" at bounding box center [26, 138] width 27 height 14
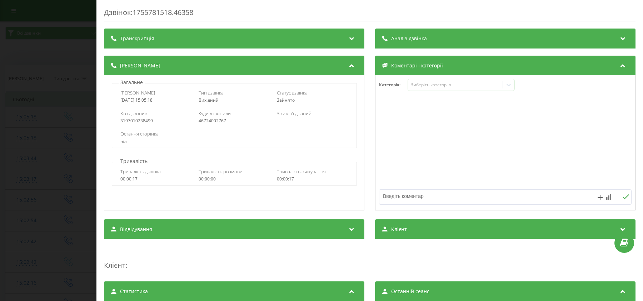
click at [46, 64] on div "Дзвінок : 1755781518.46358 Транскрипція Для AI-аналізу майбутніх дзвінків налаш…" at bounding box center [321, 150] width 643 height 301
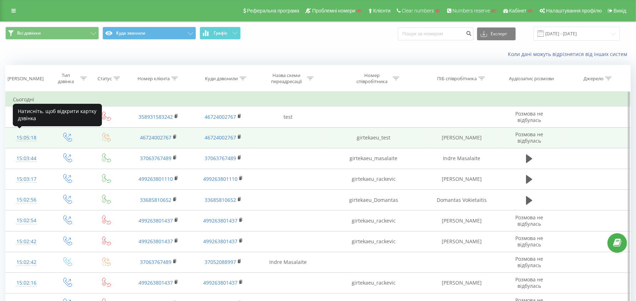
click at [31, 135] on div "15:05:18" at bounding box center [26, 138] width 27 height 14
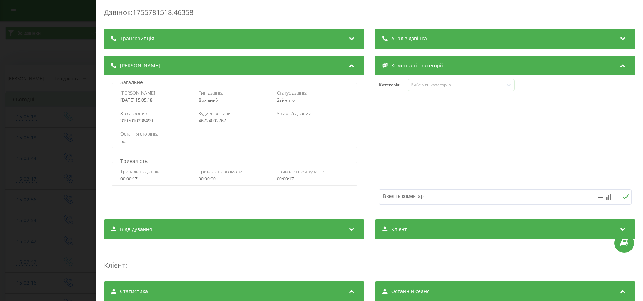
click at [142, 122] on div "3197010238499" at bounding box center [155, 121] width 71 height 5
copy div "3197010238499"
click at [31, 59] on div "Дзвінок : 1755781518.46358 Транскрипція Для AI-аналізу майбутніх дзвінків налаш…" at bounding box center [321, 150] width 643 height 301
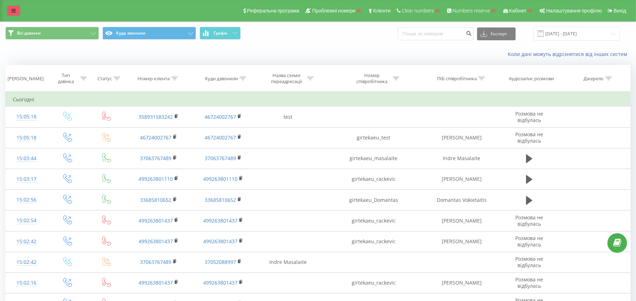
click at [13, 10] on icon at bounding box center [13, 10] width 4 height 5
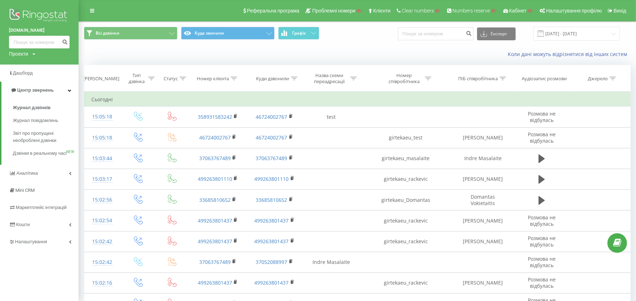
click at [24, 53] on div "Проекти" at bounding box center [18, 53] width 19 height 7
click at [28, 65] on input "text" at bounding box center [29, 65] width 36 height 10
paste input "epocoat.com.ua"
type input "epocoat.com.ua"
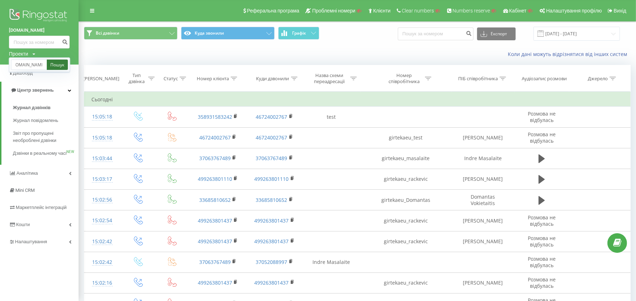
drag, startPoint x: 52, startPoint y: 64, endPoint x: 59, endPoint y: 64, distance: 6.8
click at [53, 63] on link "Пошук" at bounding box center [57, 65] width 21 height 10
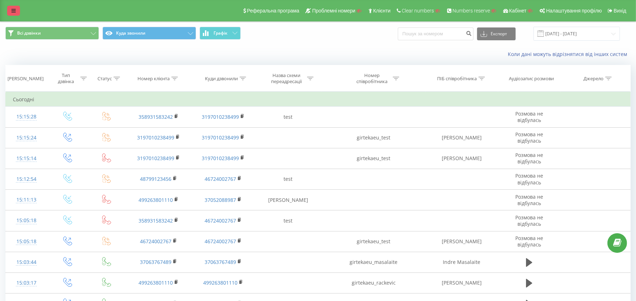
click at [12, 11] on icon at bounding box center [13, 10] width 4 height 5
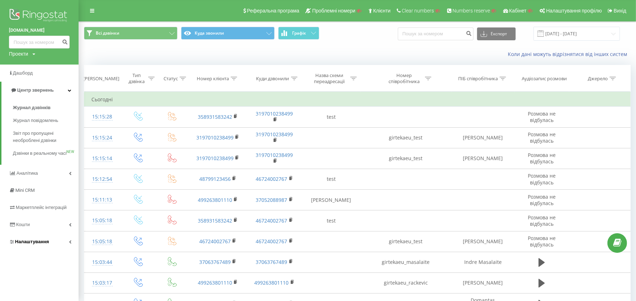
click at [25, 245] on span "Налаштування" at bounding box center [32, 241] width 34 height 5
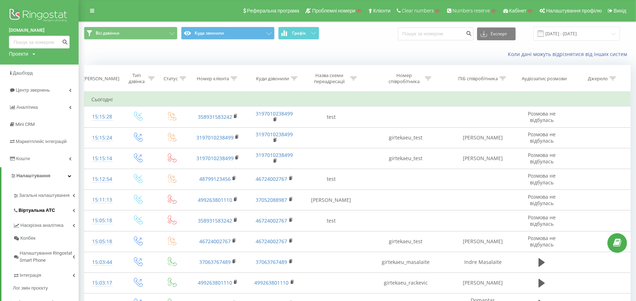
click at [46, 212] on span "Віртуальна АТС" at bounding box center [37, 210] width 36 height 7
click at [50, 266] on span "Налаштування вихідного зв’язку" at bounding box center [48, 268] width 53 height 14
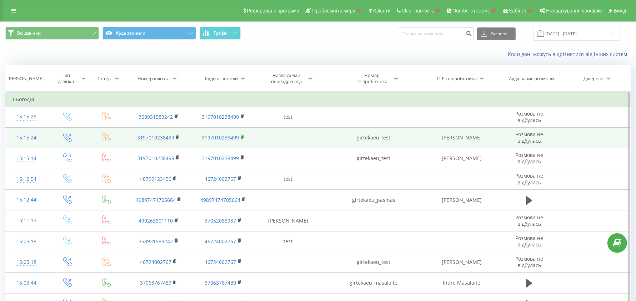
click at [242, 136] on rect at bounding box center [242, 137] width 2 height 3
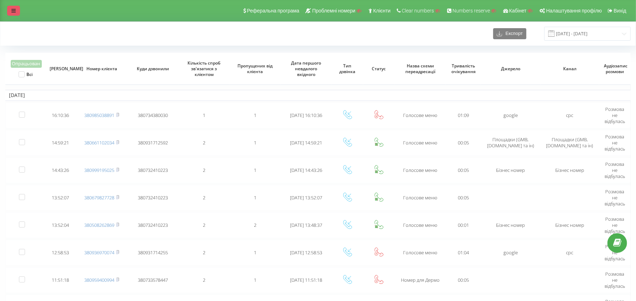
click at [9, 8] on link at bounding box center [13, 11] width 13 height 10
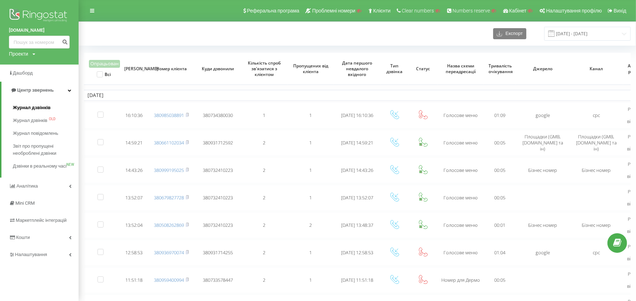
click at [36, 106] on span "Журнал дзвінків" at bounding box center [32, 107] width 38 height 7
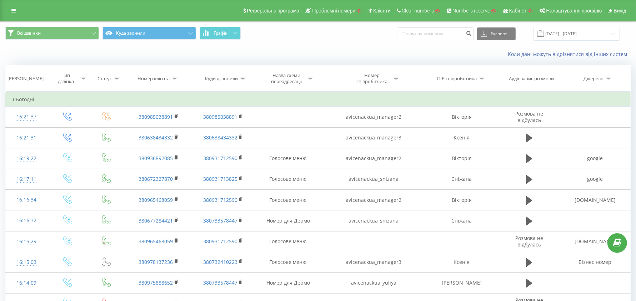
click at [174, 80] on icon at bounding box center [174, 79] width 6 height 4
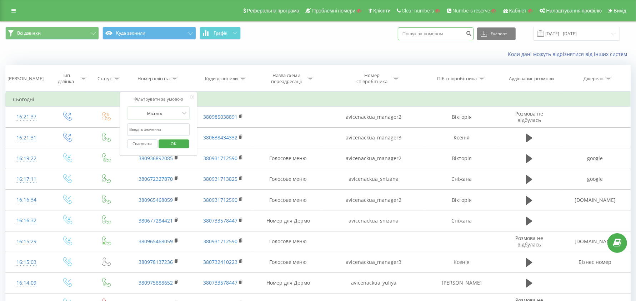
click at [432, 35] on input at bounding box center [436, 33] width 76 height 13
paste input "380969187411"
type input "380969187411"
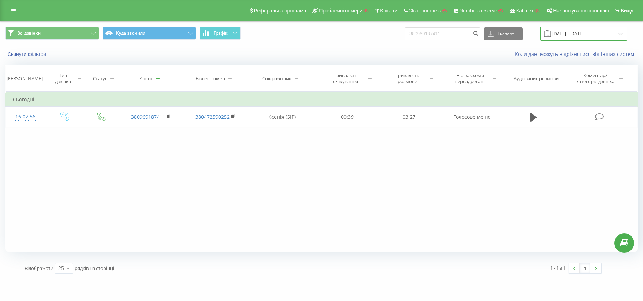
click at [571, 34] on input "[DATE] - [DATE]" at bounding box center [583, 34] width 86 height 14
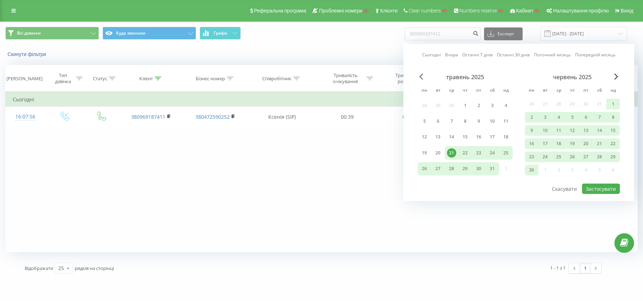
click at [422, 76] on span "Previous Month" at bounding box center [421, 77] width 4 height 6
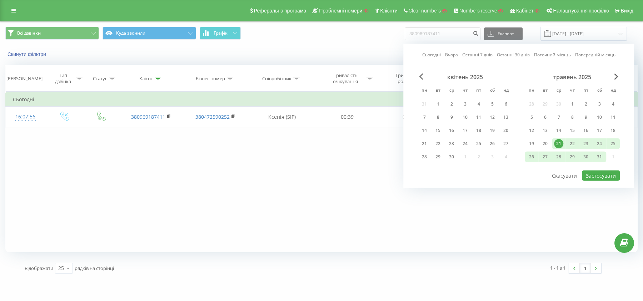
click at [422, 76] on span "Previous Month" at bounding box center [421, 77] width 4 height 6
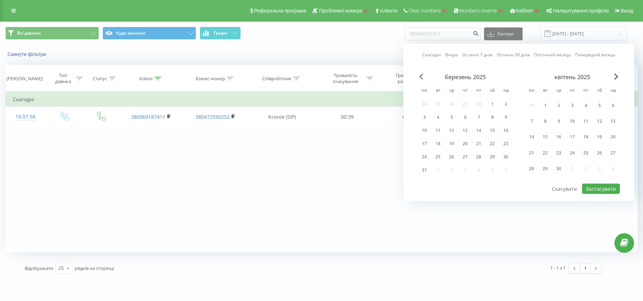
click at [422, 76] on span "Previous Month" at bounding box center [421, 77] width 4 height 6
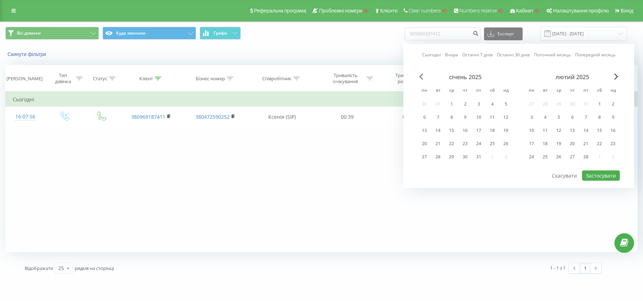
click at [422, 76] on span "Previous Month" at bounding box center [421, 77] width 4 height 6
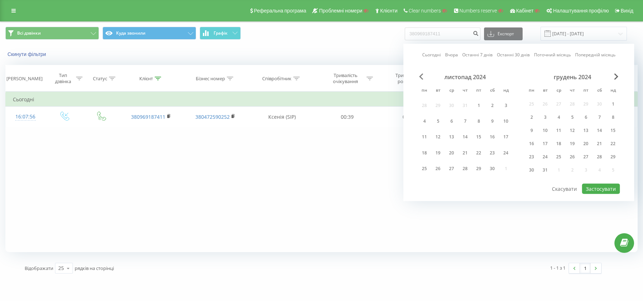
click at [422, 76] on span "Previous Month" at bounding box center [421, 77] width 4 height 6
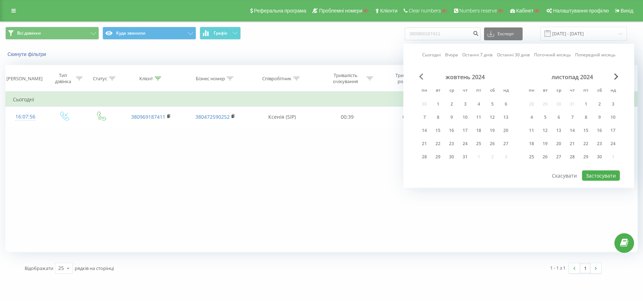
click at [422, 76] on span "Previous Month" at bounding box center [421, 77] width 4 height 6
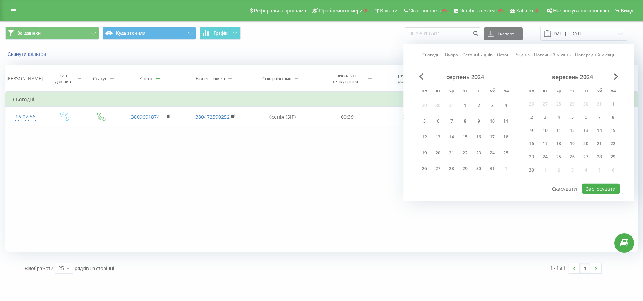
click at [422, 76] on span "Previous Month" at bounding box center [421, 77] width 4 height 6
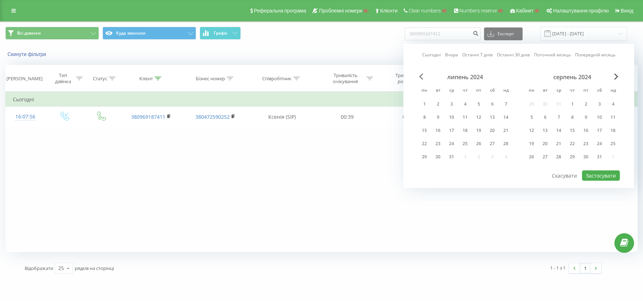
click at [422, 76] on span "Previous Month" at bounding box center [421, 77] width 4 height 6
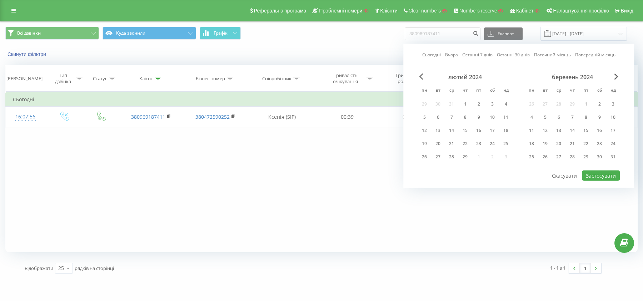
click at [422, 76] on span "Previous Month" at bounding box center [421, 77] width 4 height 6
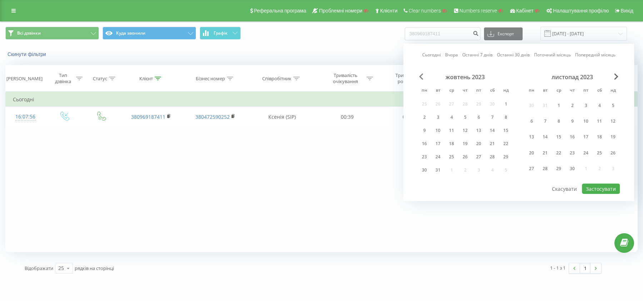
click at [422, 76] on span "Previous Month" at bounding box center [421, 77] width 4 height 6
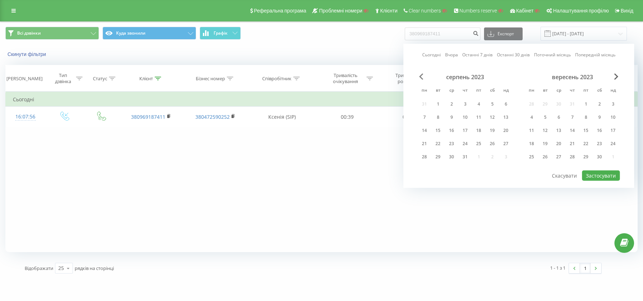
click at [422, 76] on span "Previous Month" at bounding box center [421, 77] width 4 height 6
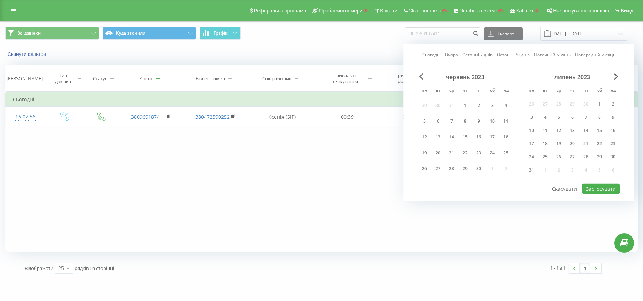
click at [422, 76] on span "Previous Month" at bounding box center [421, 77] width 4 height 6
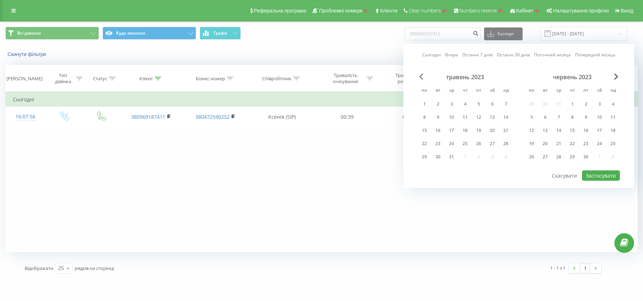
click at [422, 76] on span "Previous Month" at bounding box center [421, 77] width 4 height 6
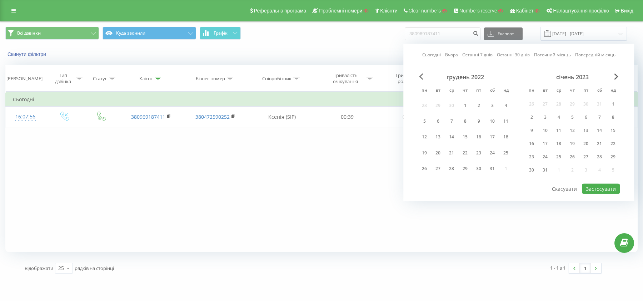
click at [422, 76] on span "Previous Month" at bounding box center [421, 77] width 4 height 6
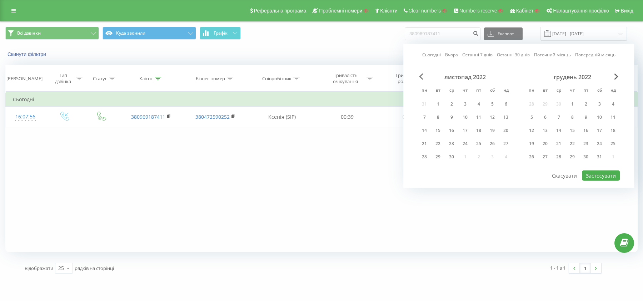
click at [422, 76] on span "Previous Month" at bounding box center [421, 77] width 4 height 6
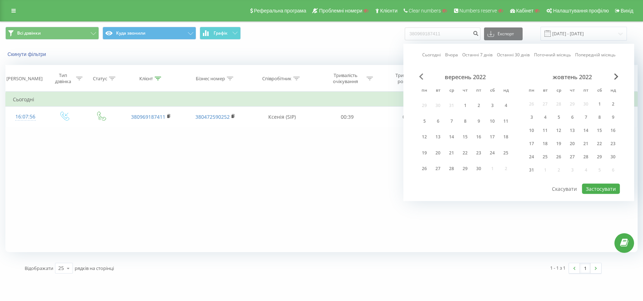
click at [422, 76] on span "Previous Month" at bounding box center [421, 77] width 4 height 6
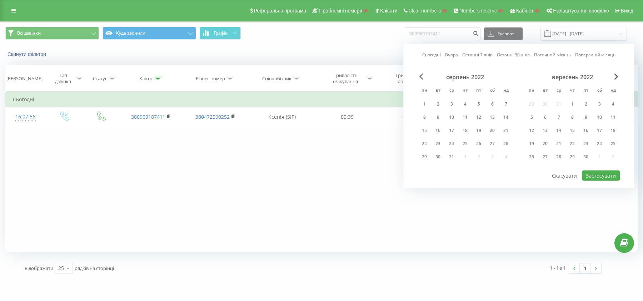
click at [422, 76] on span "Previous Month" at bounding box center [421, 77] width 4 height 6
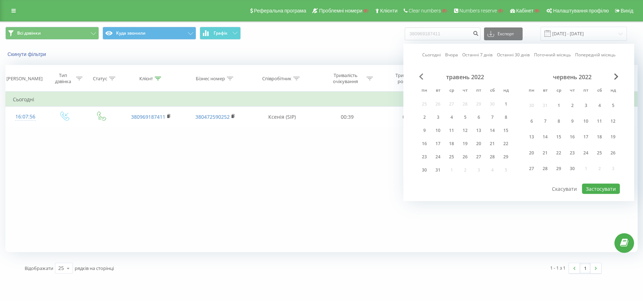
click at [422, 76] on span "Previous Month" at bounding box center [421, 77] width 4 height 6
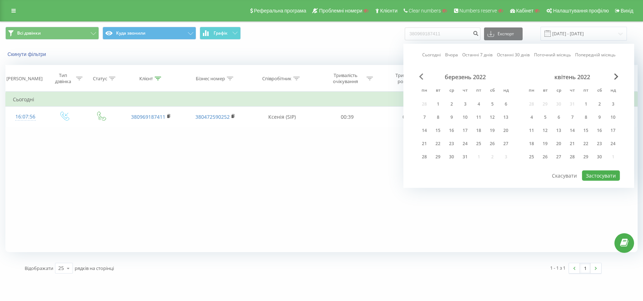
click at [422, 76] on span "Previous Month" at bounding box center [421, 77] width 4 height 6
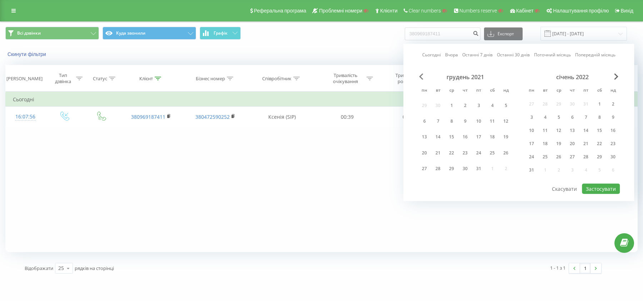
click at [422, 76] on span "Previous Month" at bounding box center [421, 77] width 4 height 6
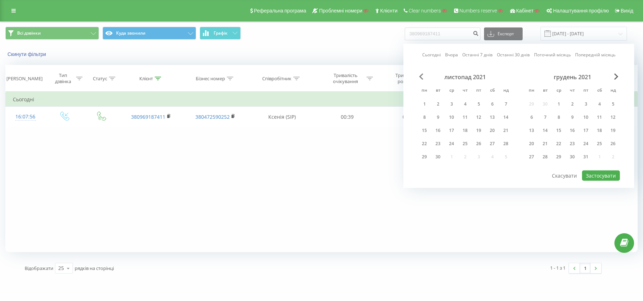
click at [422, 76] on span "Previous Month" at bounding box center [421, 77] width 4 height 6
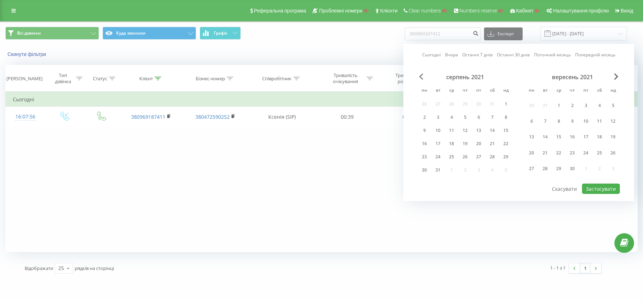
click at [422, 76] on span "Previous Month" at bounding box center [421, 77] width 4 height 6
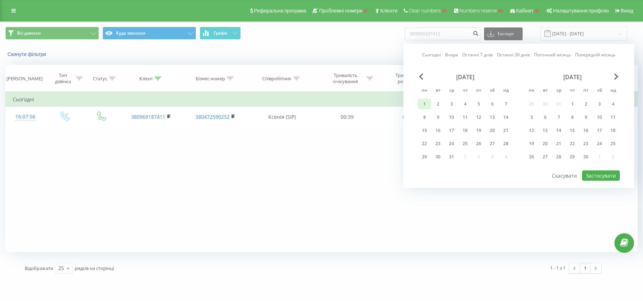
click at [427, 104] on div "1" at bounding box center [424, 104] width 9 height 9
click at [619, 77] on div "[DATE]" at bounding box center [571, 77] width 95 height 7
click at [615, 77] on span "Next Month" at bounding box center [616, 77] width 4 height 6
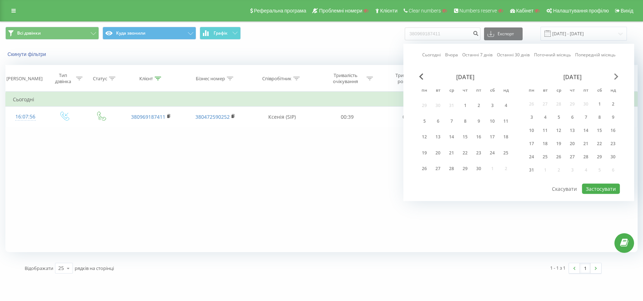
click at [615, 77] on span "Next Month" at bounding box center [616, 77] width 4 height 6
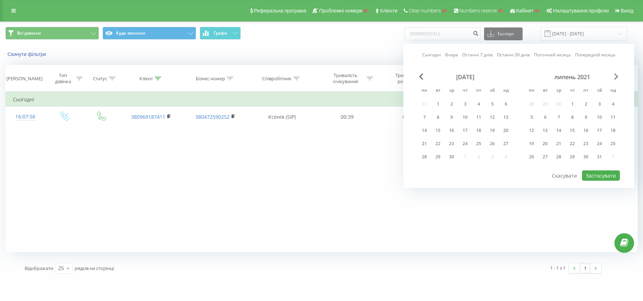
click at [615, 77] on span "Next Month" at bounding box center [616, 77] width 4 height 6
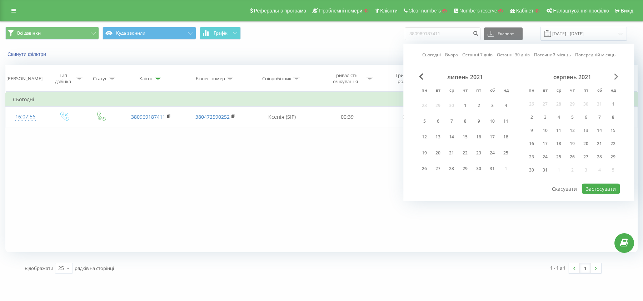
click at [615, 77] on span "Next Month" at bounding box center [616, 77] width 4 height 6
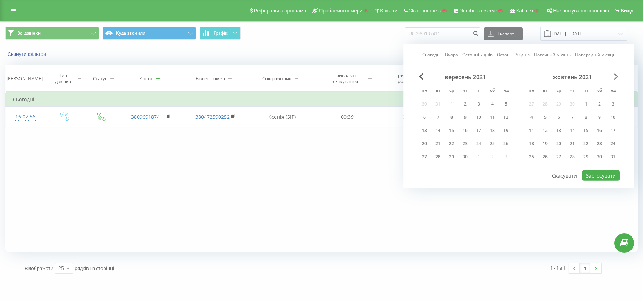
click at [615, 77] on span "Next Month" at bounding box center [616, 77] width 4 height 6
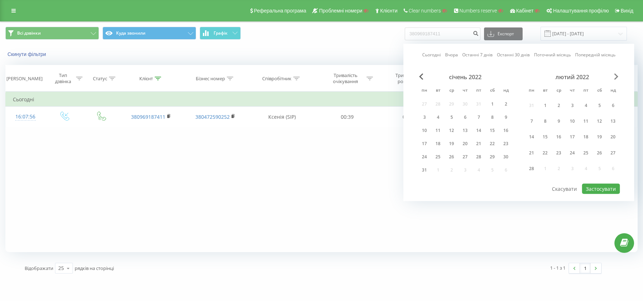
click at [615, 77] on span "Next Month" at bounding box center [616, 77] width 4 height 6
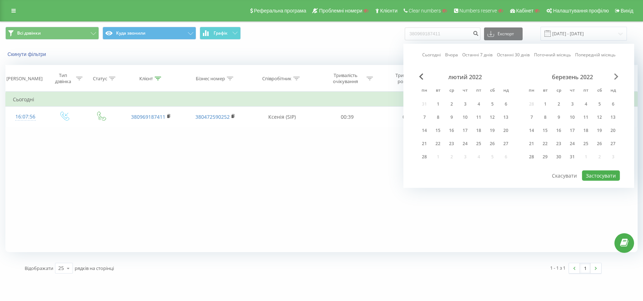
click at [615, 77] on span "Next Month" at bounding box center [616, 77] width 4 height 6
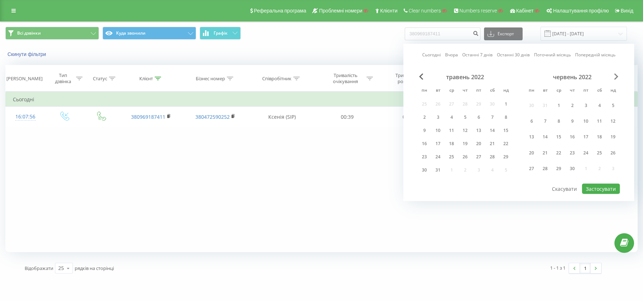
click at [615, 77] on span "Next Month" at bounding box center [616, 77] width 4 height 6
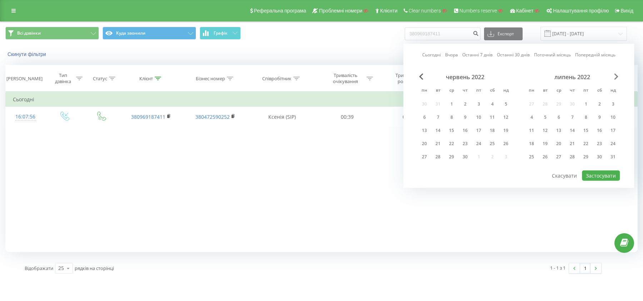
click at [615, 77] on span "Next Month" at bounding box center [616, 77] width 4 height 6
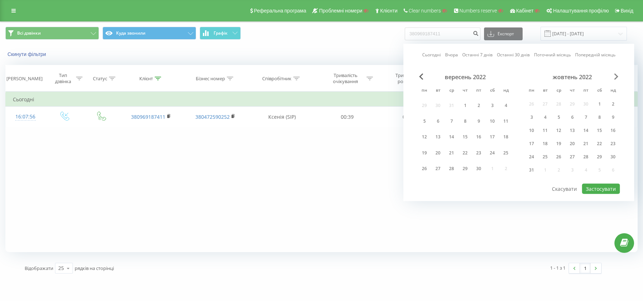
click at [615, 77] on span "Next Month" at bounding box center [616, 77] width 4 height 6
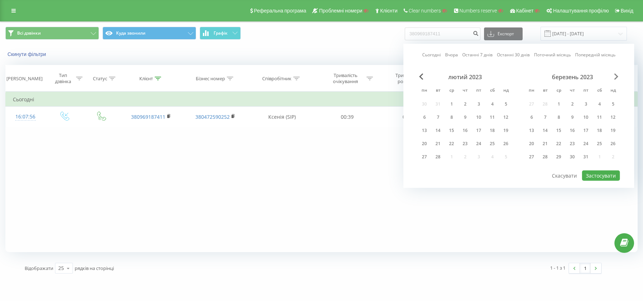
click at [615, 77] on span "Next Month" at bounding box center [616, 77] width 4 height 6
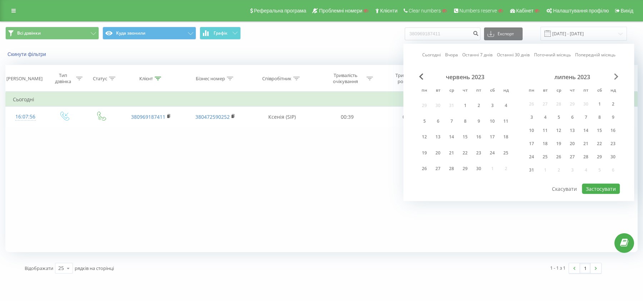
click at [615, 77] on span "Next Month" at bounding box center [616, 77] width 4 height 6
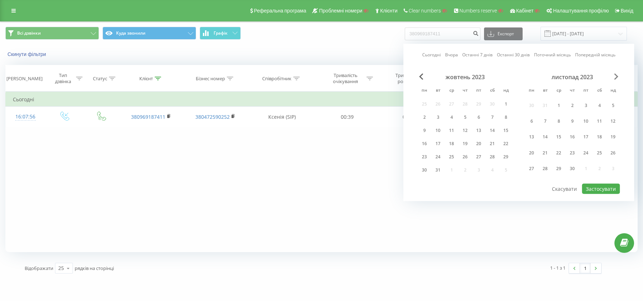
click at [615, 77] on span "Next Month" at bounding box center [616, 77] width 4 height 6
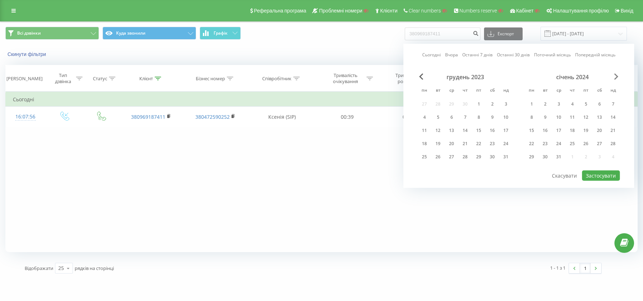
click at [615, 77] on span "Next Month" at bounding box center [616, 77] width 4 height 6
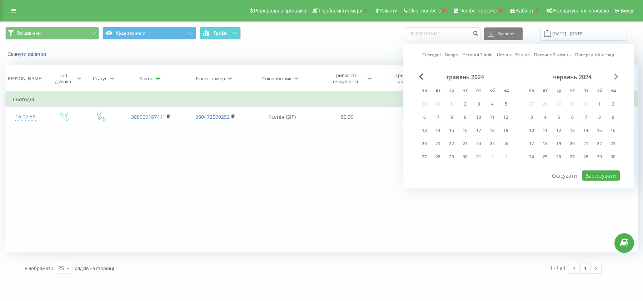
click at [615, 77] on span "Next Month" at bounding box center [616, 77] width 4 height 6
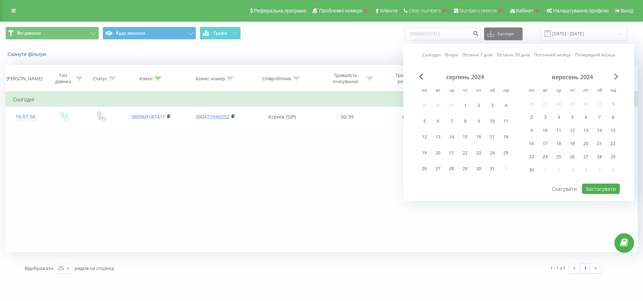
click at [615, 77] on span "Next Month" at bounding box center [616, 77] width 4 height 6
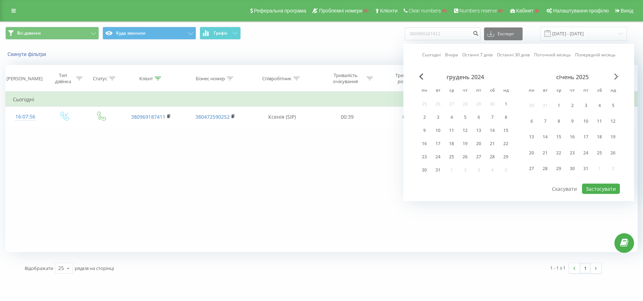
click at [615, 77] on span "Next Month" at bounding box center [616, 77] width 4 height 6
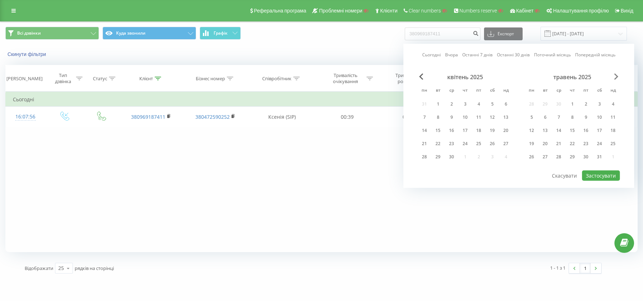
click at [615, 77] on span "Next Month" at bounding box center [616, 77] width 4 height 6
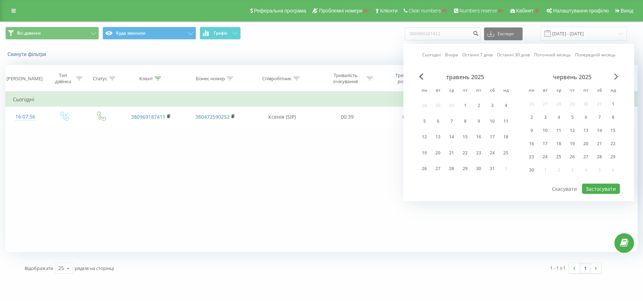
click at [615, 77] on span "Next Month" at bounding box center [616, 77] width 4 height 6
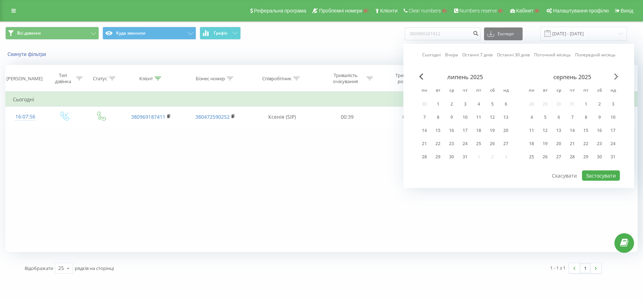
click at [615, 77] on span "Next Month" at bounding box center [616, 77] width 4 height 6
click at [506, 157] on div "31" at bounding box center [505, 156] width 9 height 9
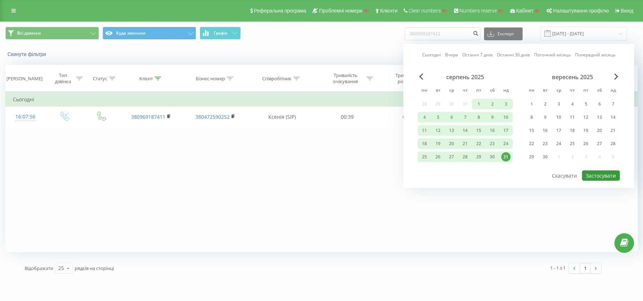
click at [594, 171] on button "Застосувати" at bounding box center [601, 176] width 38 height 10
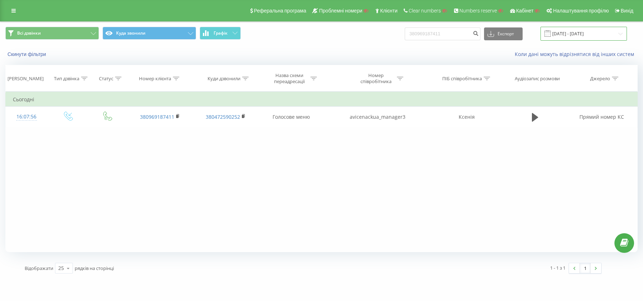
click at [557, 39] on input "[DATE] - [DATE]" at bounding box center [583, 34] width 86 height 14
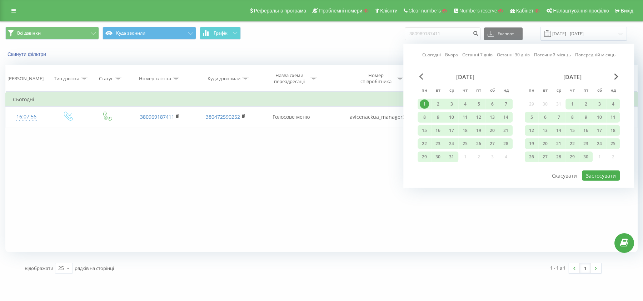
click at [422, 77] on span "Previous Month" at bounding box center [421, 77] width 4 height 6
click at [421, 76] on span "Previous Month" at bounding box center [421, 77] width 4 height 6
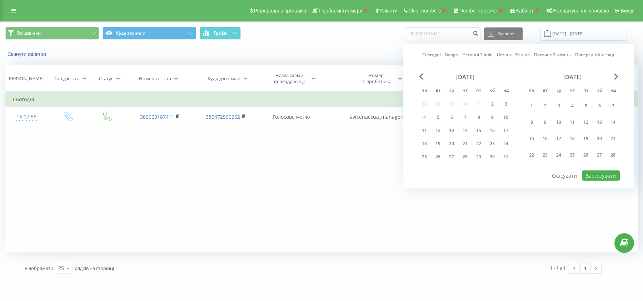
click at [421, 76] on span "Previous Month" at bounding box center [421, 77] width 4 height 6
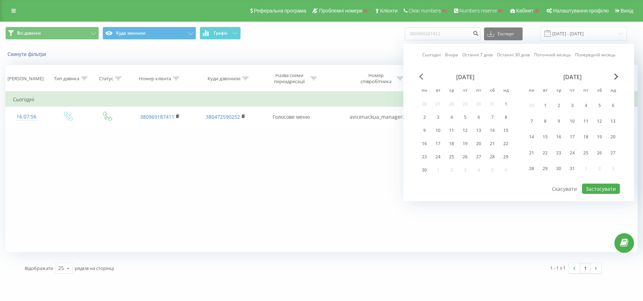
click at [421, 76] on span "Previous Month" at bounding box center [421, 77] width 4 height 6
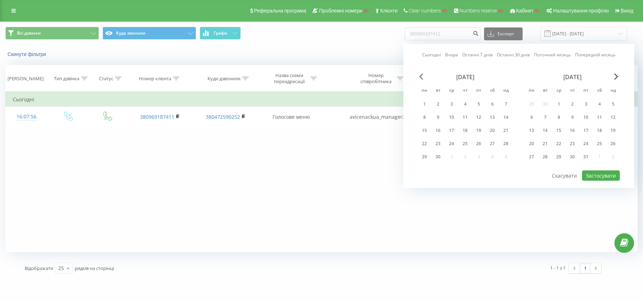
click at [421, 76] on span "Previous Month" at bounding box center [421, 77] width 4 height 6
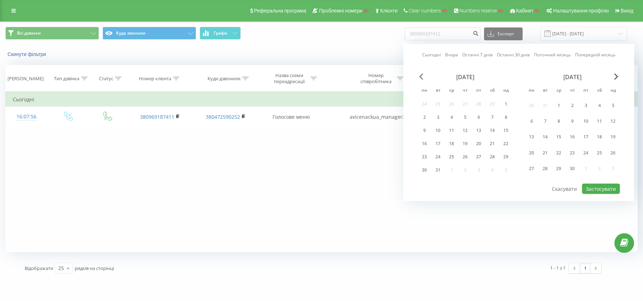
click at [421, 76] on span "Previous Month" at bounding box center [421, 77] width 4 height 6
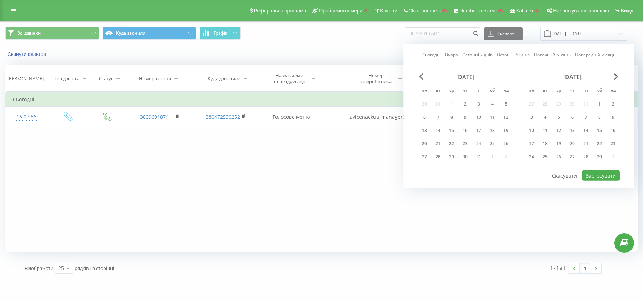
click at [421, 76] on span "Previous Month" at bounding box center [421, 77] width 4 height 6
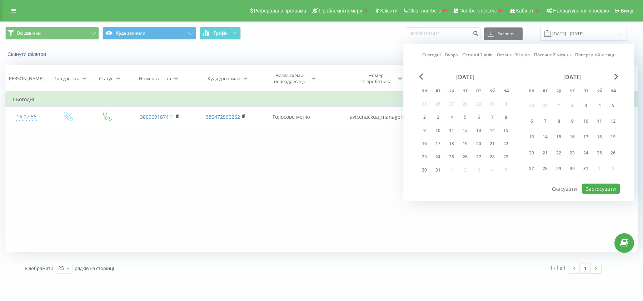
click at [421, 76] on span "Previous Month" at bounding box center [421, 77] width 4 height 6
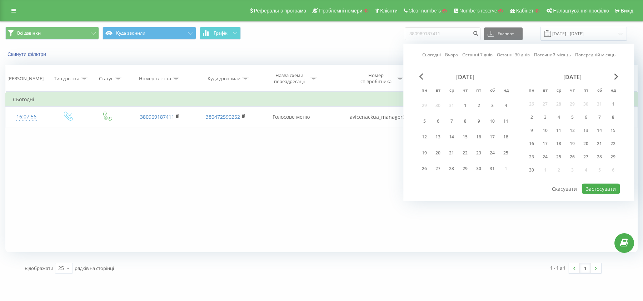
click at [421, 76] on span "Previous Month" at bounding box center [421, 77] width 4 height 6
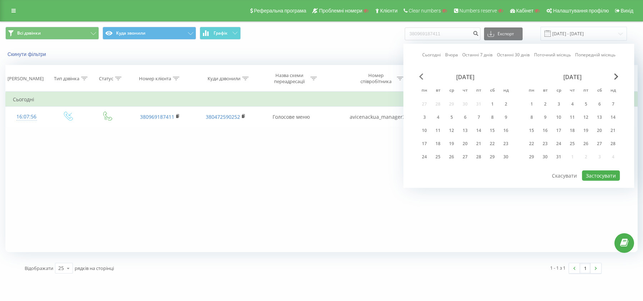
click at [421, 76] on span "Previous Month" at bounding box center [421, 77] width 4 height 6
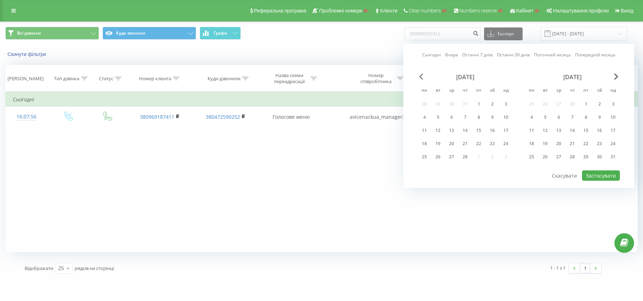
click at [421, 76] on span "Previous Month" at bounding box center [421, 77] width 4 height 6
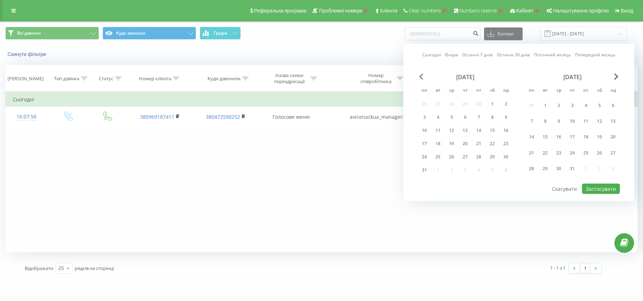
click at [421, 76] on span "Previous Month" at bounding box center [421, 77] width 4 height 6
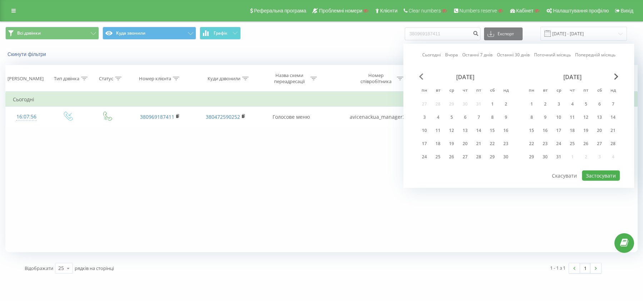
click at [421, 76] on span "Previous Month" at bounding box center [421, 77] width 4 height 6
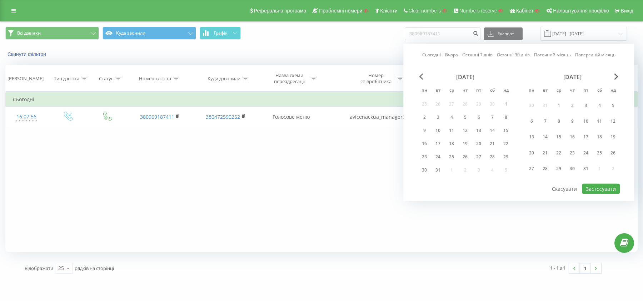
click at [421, 76] on span "Previous Month" at bounding box center [421, 77] width 4 height 6
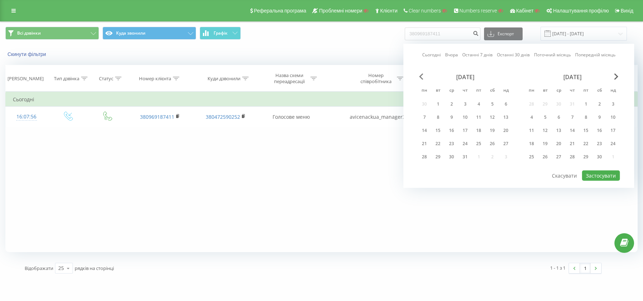
click at [421, 76] on span "Previous Month" at bounding box center [421, 77] width 4 height 6
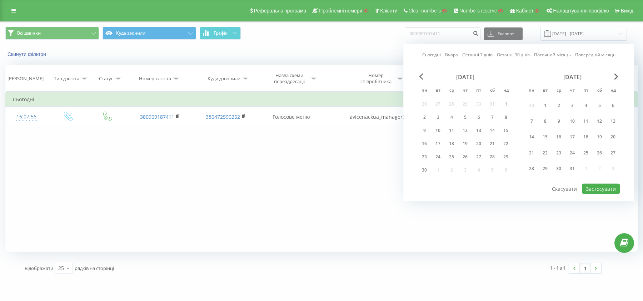
click at [421, 76] on span "Previous Month" at bounding box center [421, 77] width 4 height 6
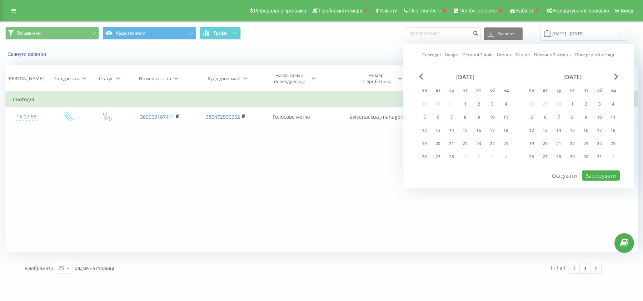
click at [421, 76] on span "Previous Month" at bounding box center [421, 77] width 4 height 6
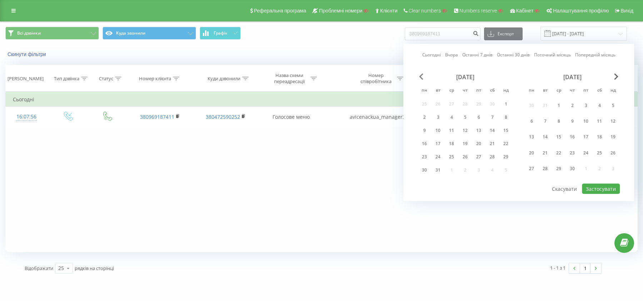
click at [421, 76] on span "Previous Month" at bounding box center [421, 77] width 4 height 6
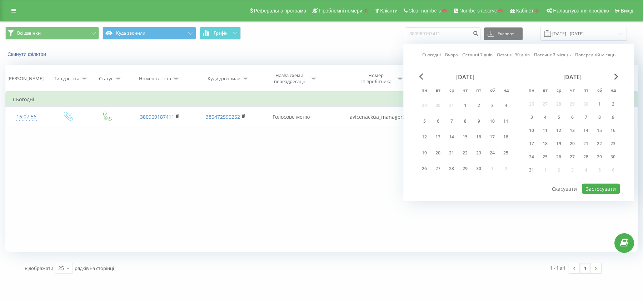
click at [421, 76] on span "Previous Month" at bounding box center [421, 77] width 4 height 6
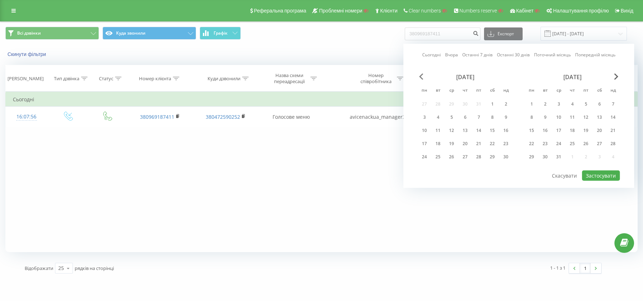
click at [421, 76] on span "Previous Month" at bounding box center [421, 77] width 4 height 6
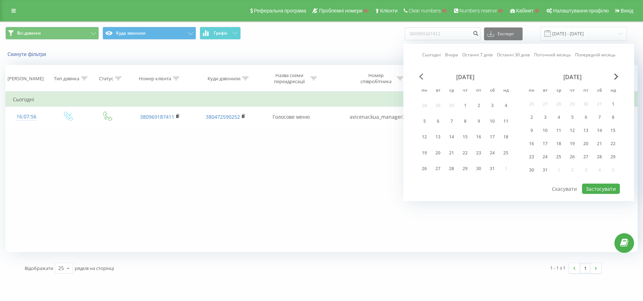
click at [421, 76] on span "Previous Month" at bounding box center [421, 77] width 4 height 6
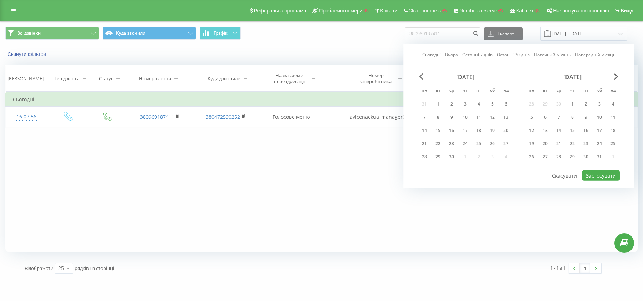
click at [421, 76] on span "Previous Month" at bounding box center [421, 77] width 4 height 6
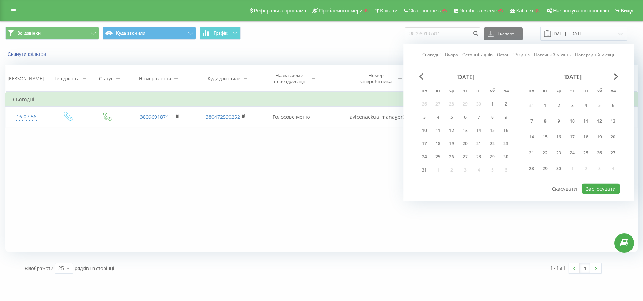
click at [421, 76] on span "Previous Month" at bounding box center [421, 77] width 4 height 6
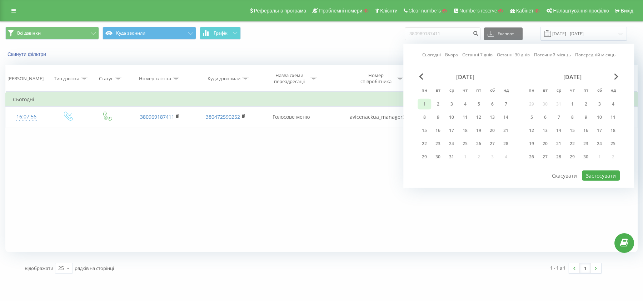
click at [427, 100] on div "1" at bounding box center [424, 104] width 9 height 9
click at [593, 171] on button "Застосувати" at bounding box center [601, 176] width 38 height 10
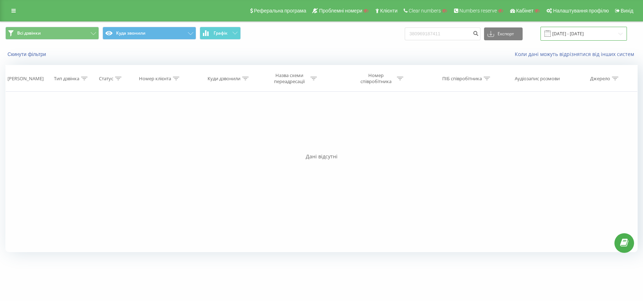
click at [615, 32] on input "[DATE] - [DATE]" at bounding box center [583, 34] width 86 height 14
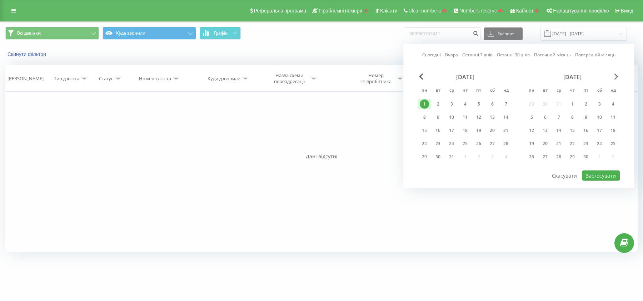
click at [614, 74] on span "Next Month" at bounding box center [616, 77] width 4 height 6
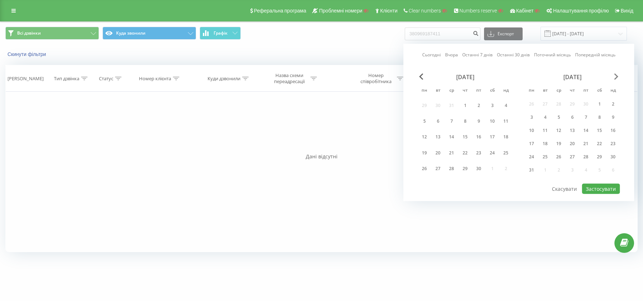
click at [614, 74] on span "Next Month" at bounding box center [616, 77] width 4 height 6
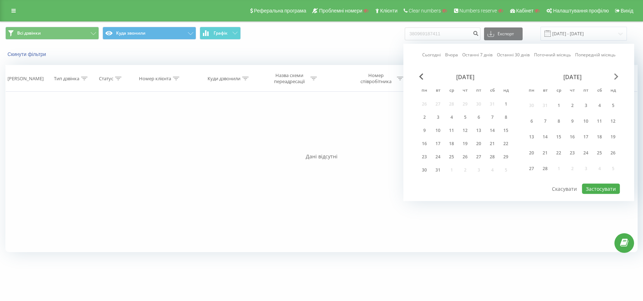
click at [614, 74] on span "Next Month" at bounding box center [616, 77] width 4 height 6
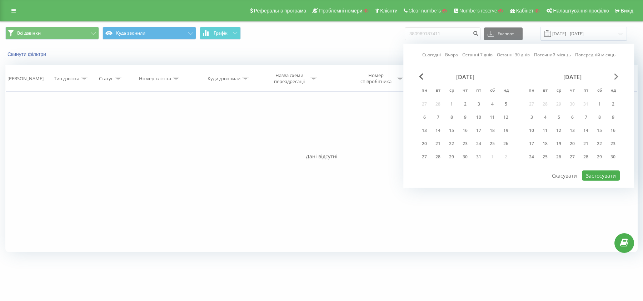
click at [614, 74] on span "Next Month" at bounding box center [616, 77] width 4 height 6
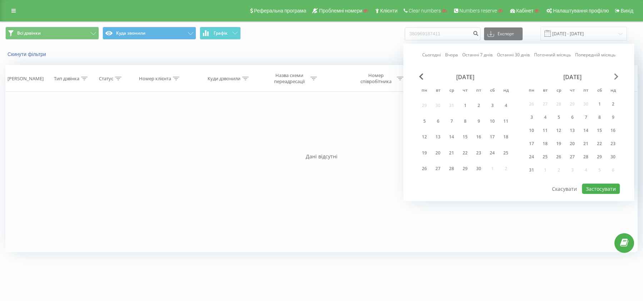
click at [614, 74] on span "Next Month" at bounding box center [616, 77] width 4 height 6
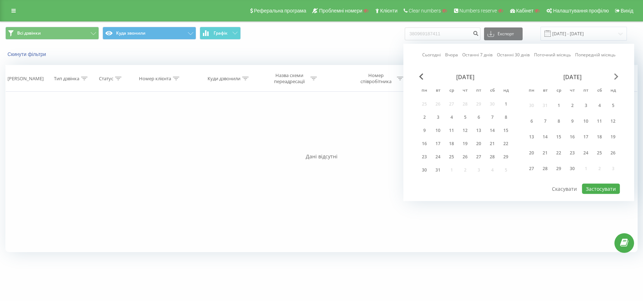
click at [614, 74] on span "Next Month" at bounding box center [616, 77] width 4 height 6
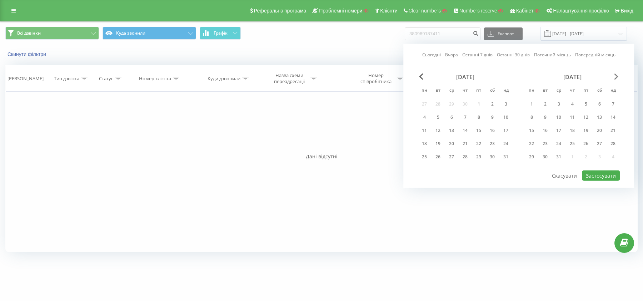
click at [614, 74] on span "Next Month" at bounding box center [616, 77] width 4 height 6
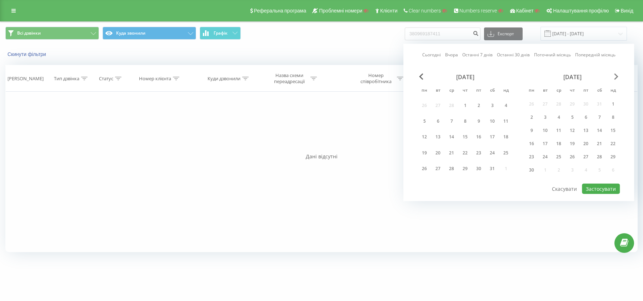
click at [614, 74] on span "Next Month" at bounding box center [616, 77] width 4 height 6
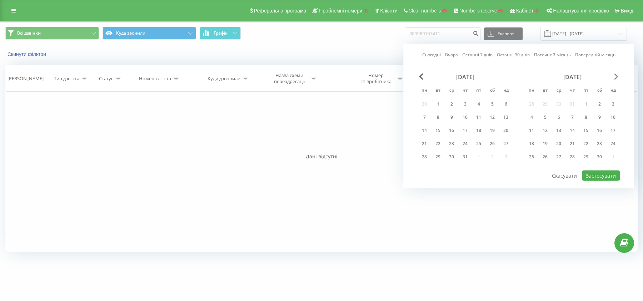
click at [614, 74] on span "Next Month" at bounding box center [616, 77] width 4 height 6
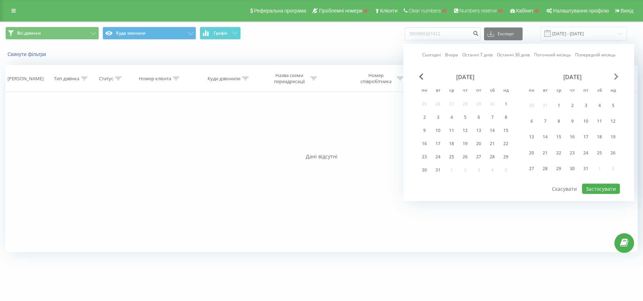
click at [614, 74] on span "Next Month" at bounding box center [616, 77] width 4 height 6
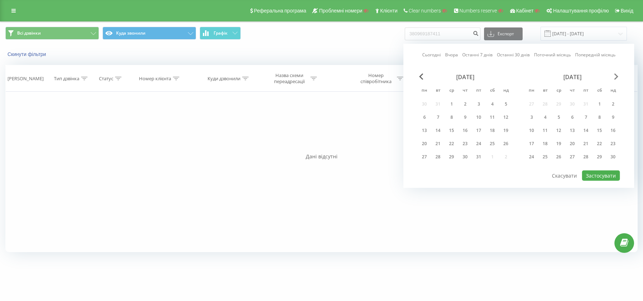
click at [614, 74] on span "Next Month" at bounding box center [616, 77] width 4 height 6
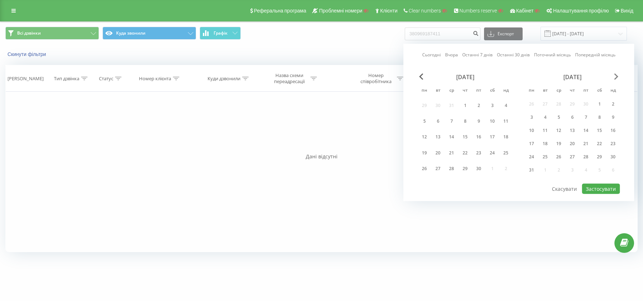
click at [614, 74] on span "Next Month" at bounding box center [616, 77] width 4 height 6
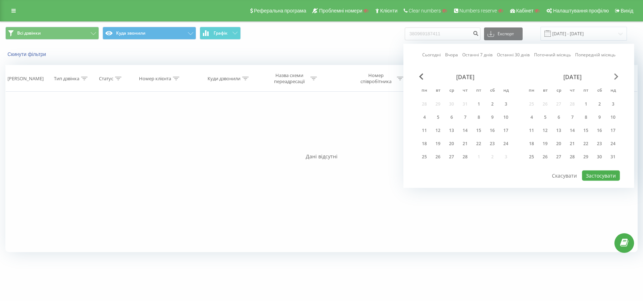
click at [614, 74] on span "Next Month" at bounding box center [616, 77] width 4 height 6
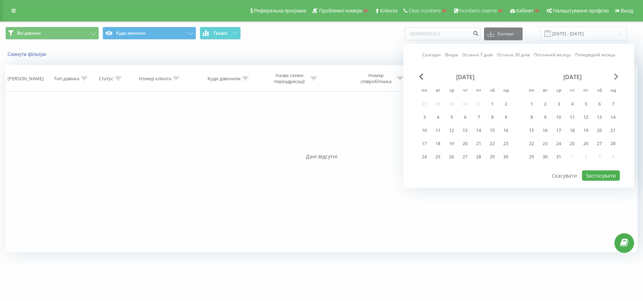
click at [614, 74] on span "Next Month" at bounding box center [616, 77] width 4 height 6
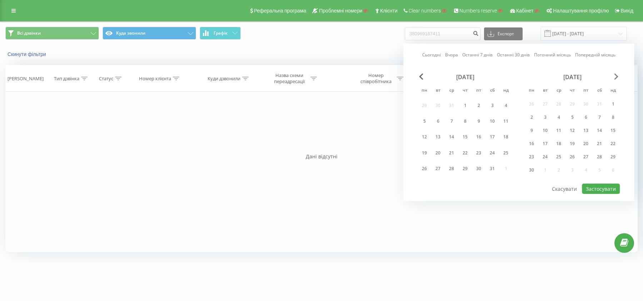
click at [614, 74] on span "Next Month" at bounding box center [616, 77] width 4 height 6
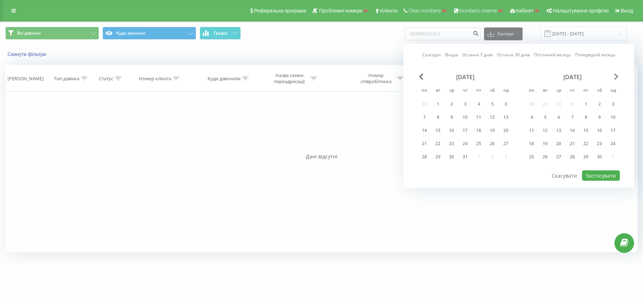
click at [614, 74] on span "Next Month" at bounding box center [616, 77] width 4 height 6
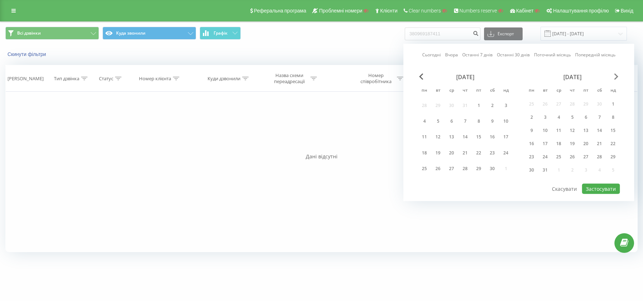
click at [614, 74] on span "Next Month" at bounding box center [616, 77] width 4 height 6
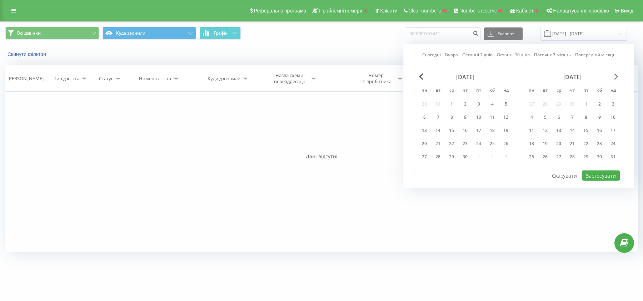
click at [614, 74] on span "Next Month" at bounding box center [616, 77] width 4 height 6
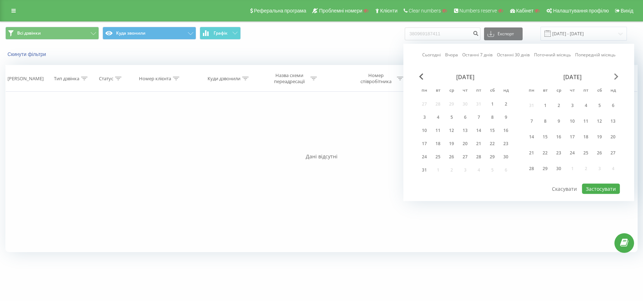
click at [614, 74] on span "Next Month" at bounding box center [616, 77] width 4 height 6
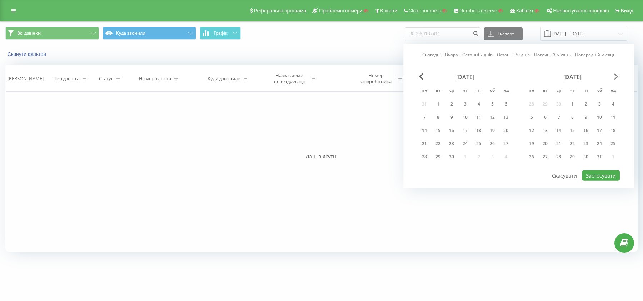
click at [614, 74] on span "Next Month" at bounding box center [616, 77] width 4 height 6
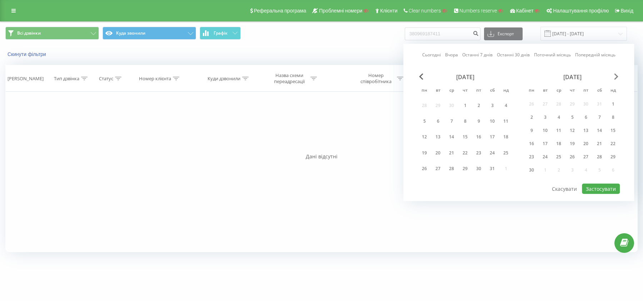
click at [614, 74] on span "Next Month" at bounding box center [616, 77] width 4 height 6
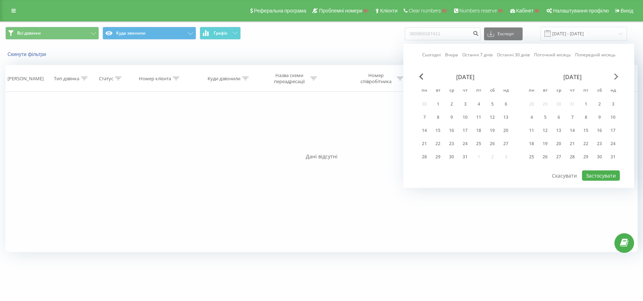
click at [614, 74] on span "Next Month" at bounding box center [616, 77] width 4 height 6
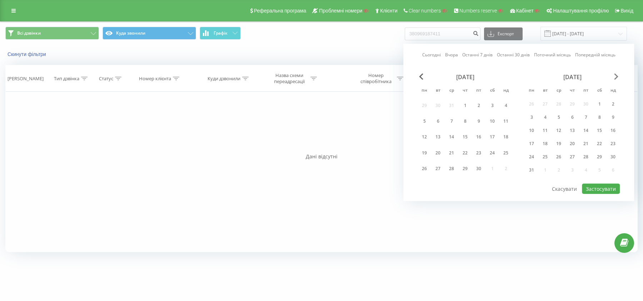
click at [614, 74] on span "Next Month" at bounding box center [616, 77] width 4 height 6
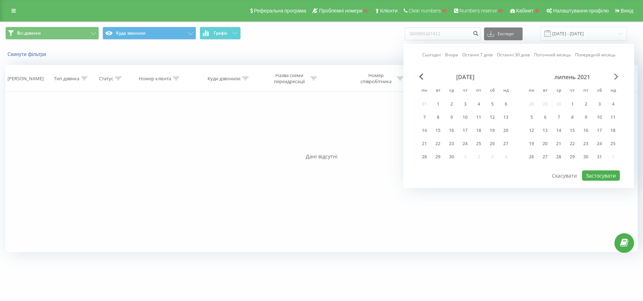
click at [614, 74] on span "Next Month" at bounding box center [616, 77] width 4 height 6
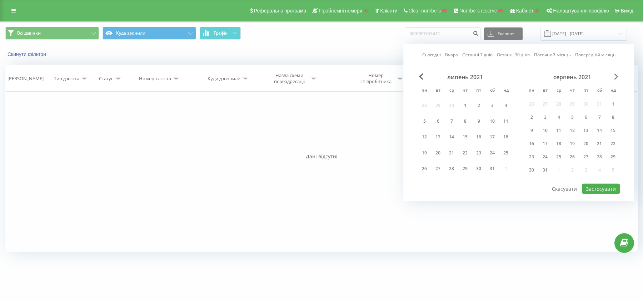
click at [614, 74] on span "Next Month" at bounding box center [616, 77] width 4 height 6
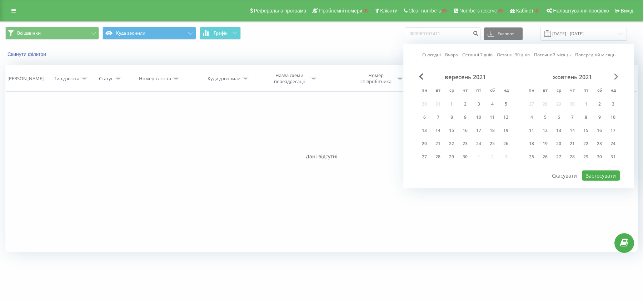
click at [614, 74] on span "Next Month" at bounding box center [616, 77] width 4 height 6
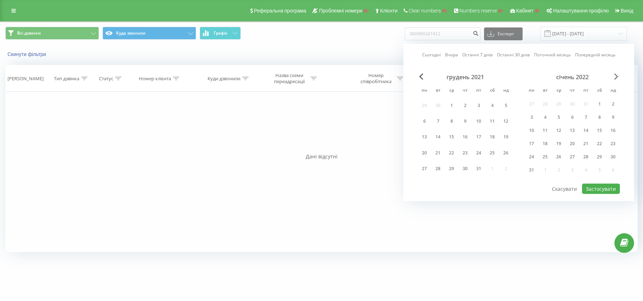
click at [614, 74] on span "Next Month" at bounding box center [616, 77] width 4 height 6
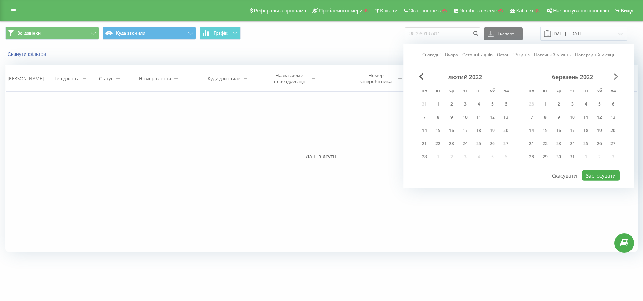
click at [614, 74] on span "Next Month" at bounding box center [616, 77] width 4 height 6
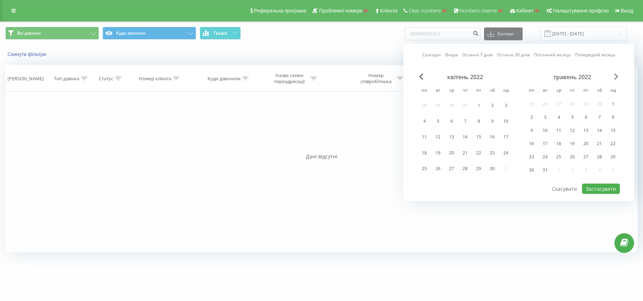
click at [614, 74] on span "Next Month" at bounding box center [616, 77] width 4 height 6
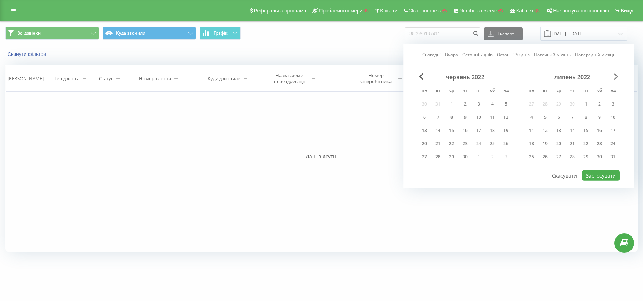
click at [614, 74] on span "Next Month" at bounding box center [616, 77] width 4 height 6
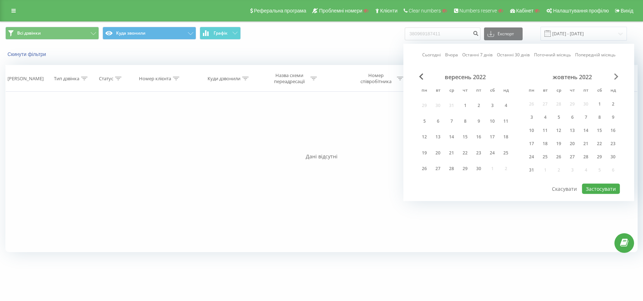
click at [614, 74] on span "Next Month" at bounding box center [616, 77] width 4 height 6
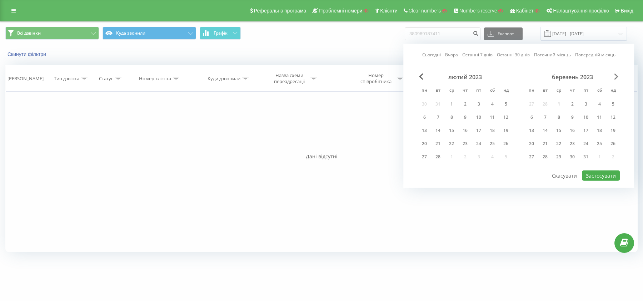
click at [614, 74] on span "Next Month" at bounding box center [616, 77] width 4 height 6
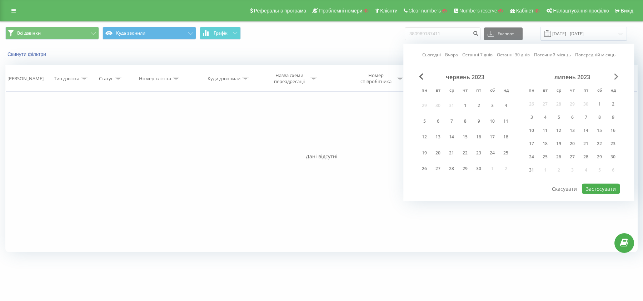
click at [614, 74] on span "Next Month" at bounding box center [616, 77] width 4 height 6
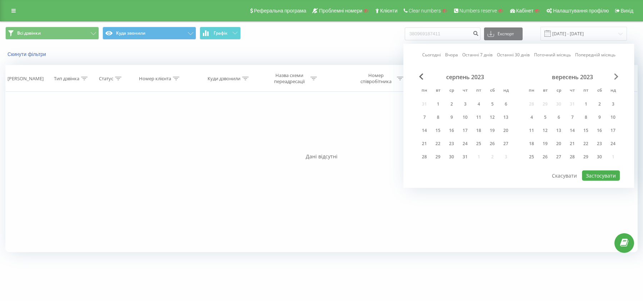
click at [614, 74] on span "Next Month" at bounding box center [616, 77] width 4 height 6
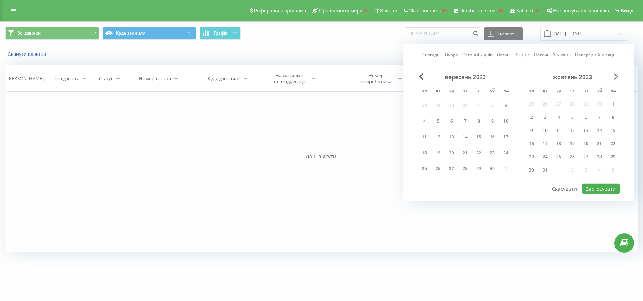
click at [614, 74] on span "Next Month" at bounding box center [616, 77] width 4 height 6
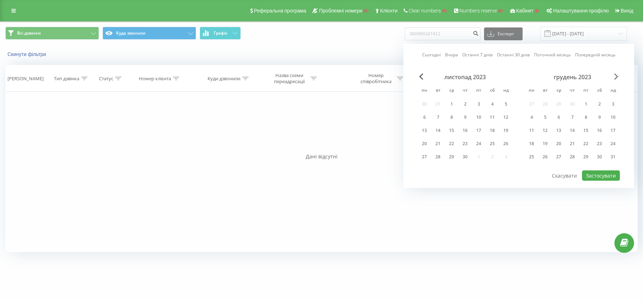
click at [614, 74] on span "Next Month" at bounding box center [616, 77] width 4 height 6
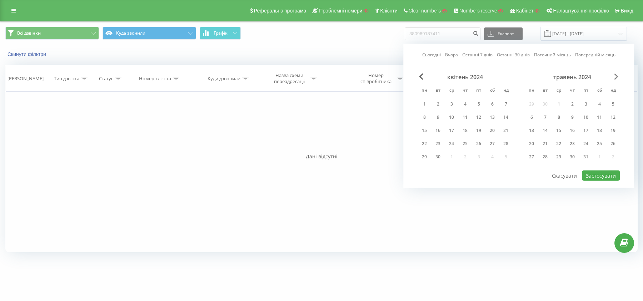
click at [614, 74] on span "Next Month" at bounding box center [616, 77] width 4 height 6
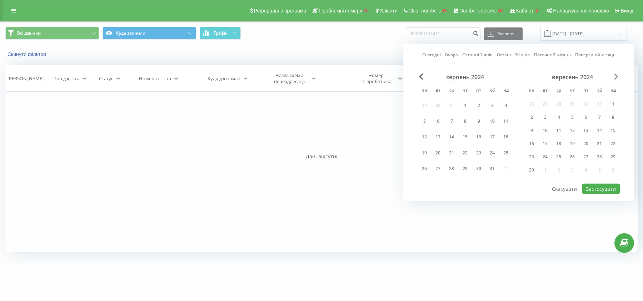
click at [614, 74] on span "Next Month" at bounding box center [616, 77] width 4 height 6
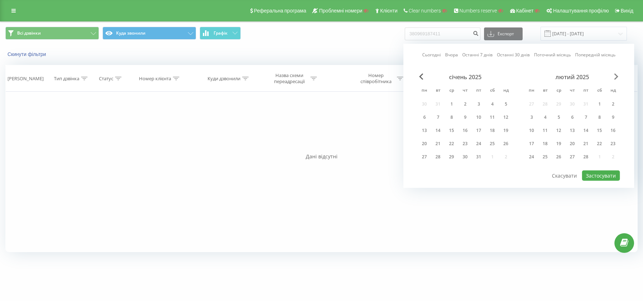
click at [614, 74] on span "Next Month" at bounding box center [616, 77] width 4 height 6
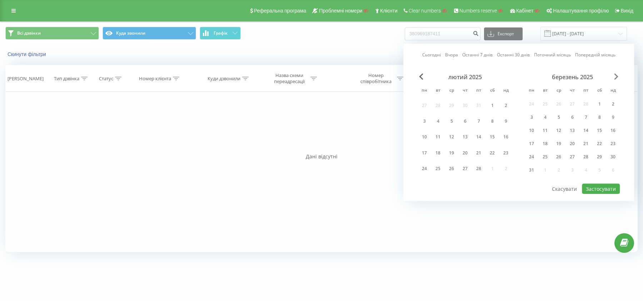
click at [614, 74] on span "Next Month" at bounding box center [616, 77] width 4 height 6
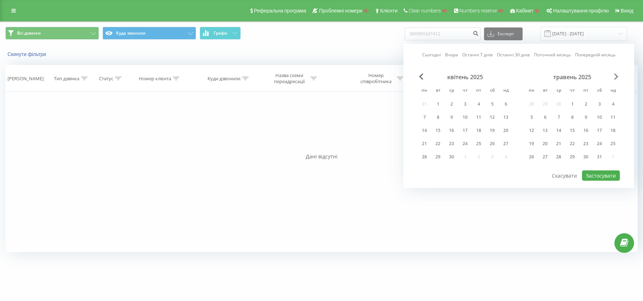
click at [614, 74] on span "Next Month" at bounding box center [616, 77] width 4 height 6
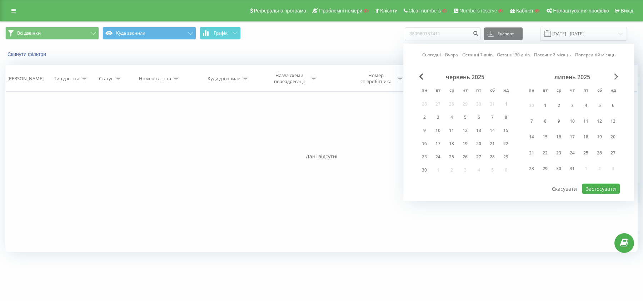
click at [614, 74] on span "Next Month" at bounding box center [616, 77] width 4 height 6
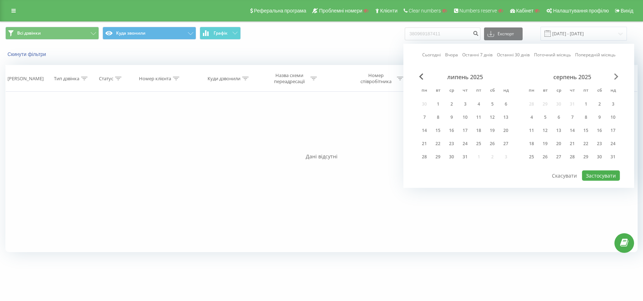
click at [614, 74] on span "Next Month" at bounding box center [616, 77] width 4 height 6
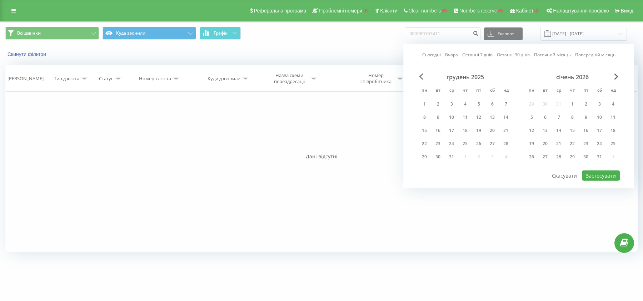
click at [422, 78] on span "Previous Month" at bounding box center [421, 77] width 4 height 6
click at [501, 156] on div "31" at bounding box center [505, 156] width 9 height 9
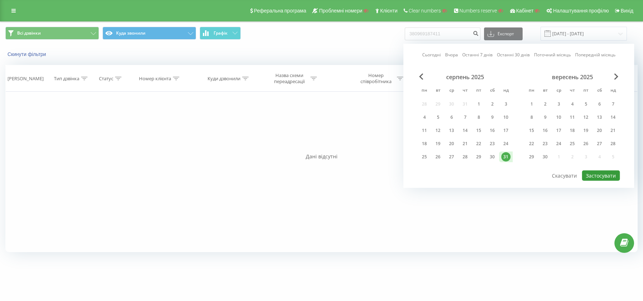
drag, startPoint x: 598, startPoint y: 172, endPoint x: 581, endPoint y: 167, distance: 17.9
click at [597, 172] on button "Застосувати" at bounding box center [601, 176] width 38 height 10
type input "[DATE] - [DATE]"
